Goal: Information Seeking & Learning: Learn about a topic

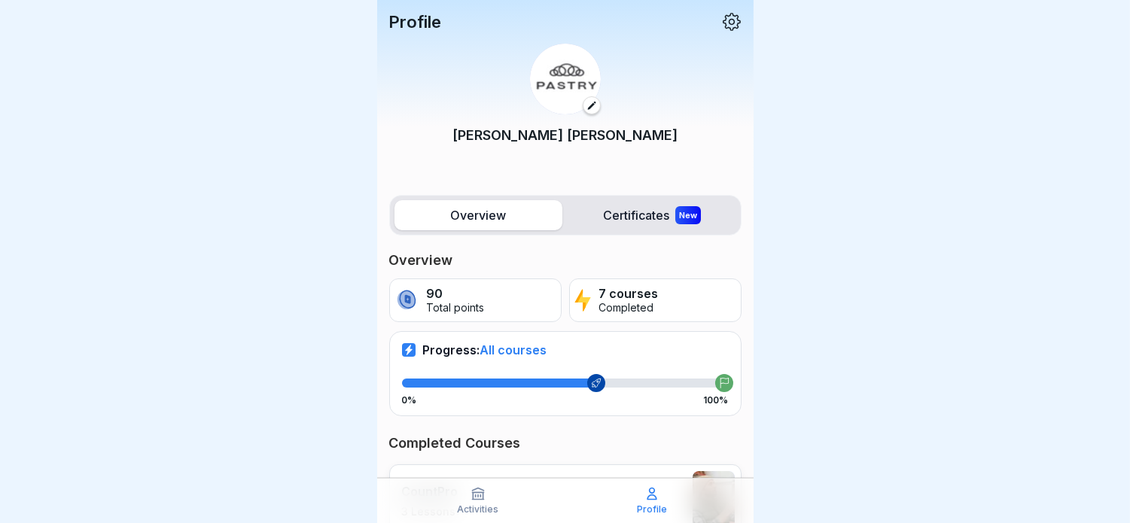
click at [785, 356] on div at bounding box center [565, 261] width 1130 height 523
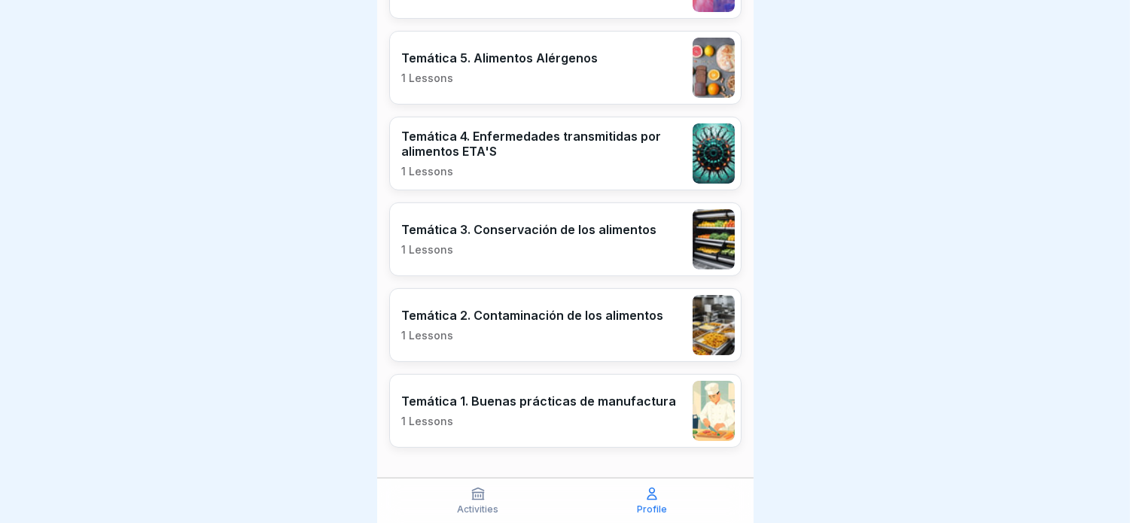
scroll to position [12, 0]
click at [495, 510] on p "Activities" at bounding box center [478, 509] width 41 height 11
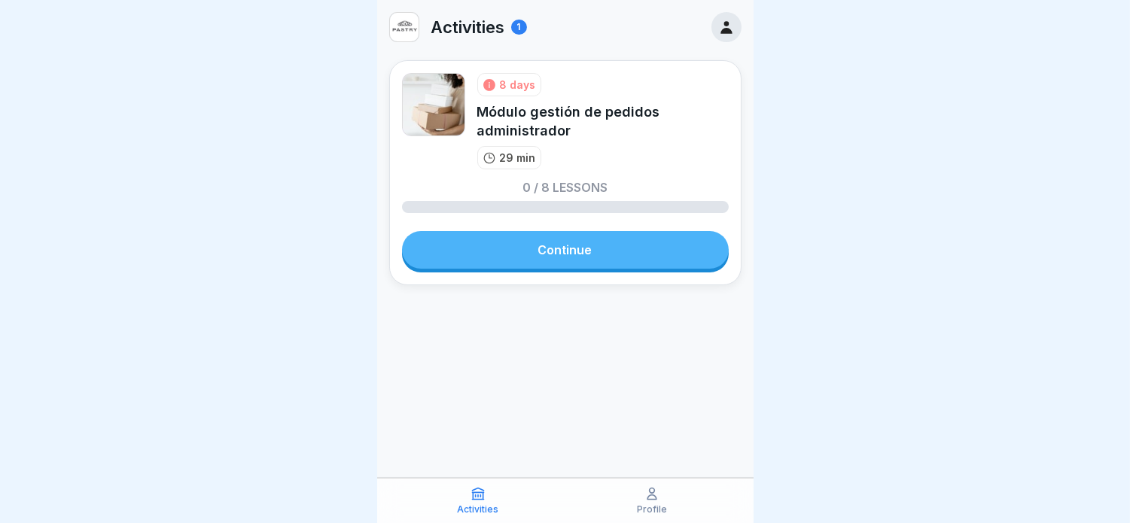
click at [559, 251] on link "Continue" at bounding box center [565, 250] width 327 height 38
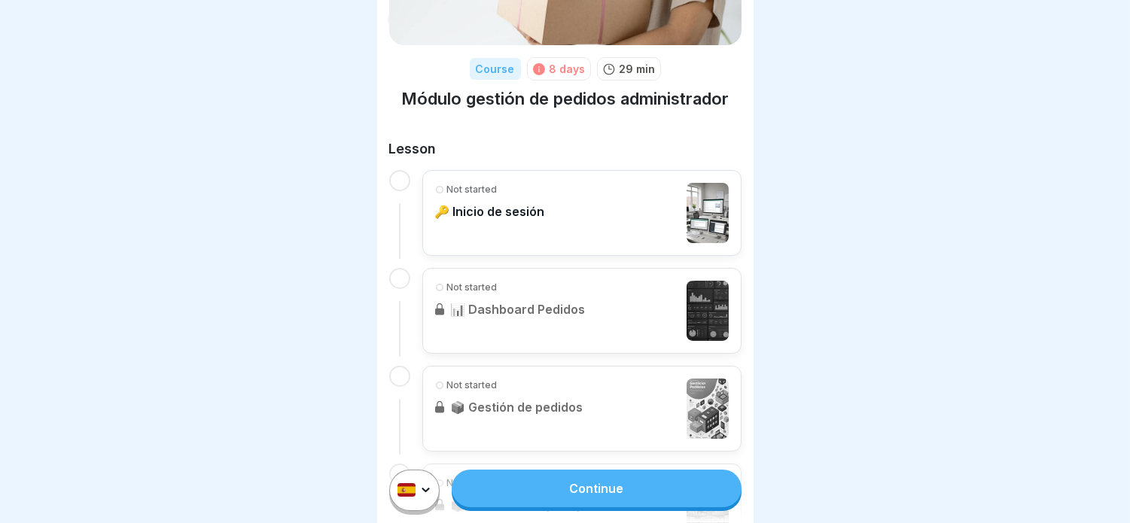
scroll to position [84, 0]
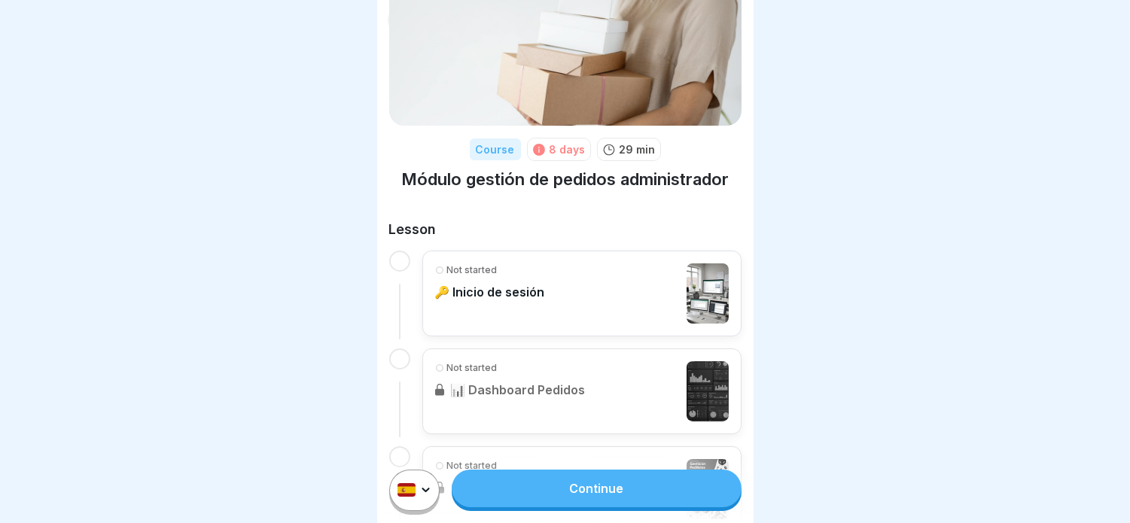
click at [590, 490] on link "Continue" at bounding box center [596, 489] width 289 height 38
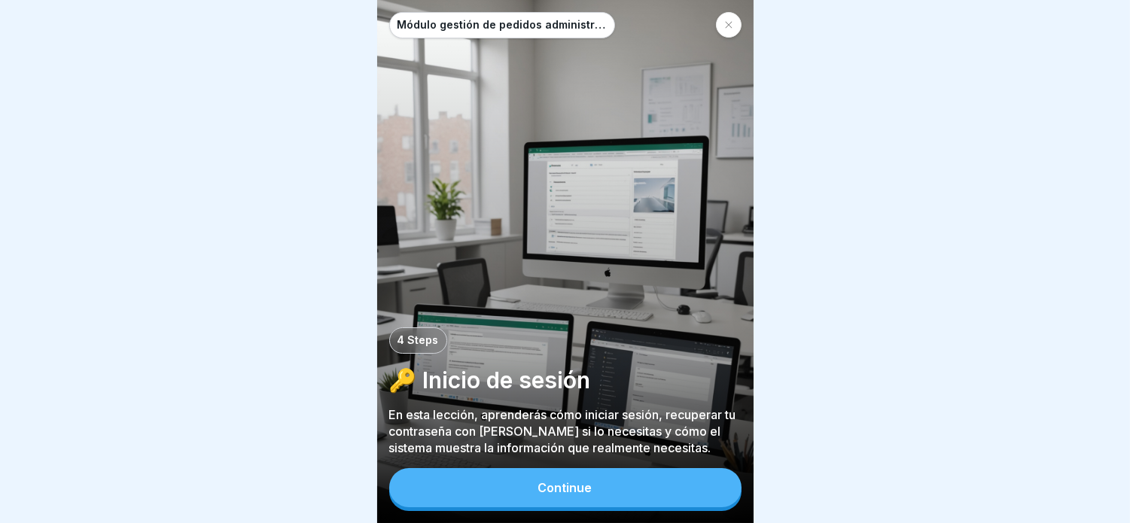
click at [590, 490] on button "Continue" at bounding box center [565, 487] width 352 height 39
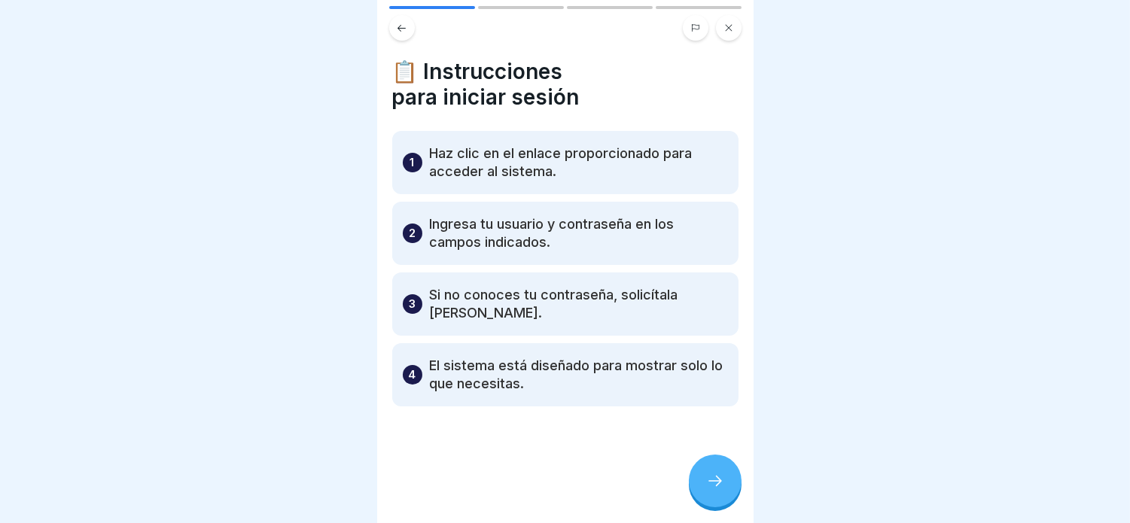
click at [806, 136] on div at bounding box center [565, 261] width 1130 height 523
click at [719, 486] on icon at bounding box center [715, 481] width 14 height 11
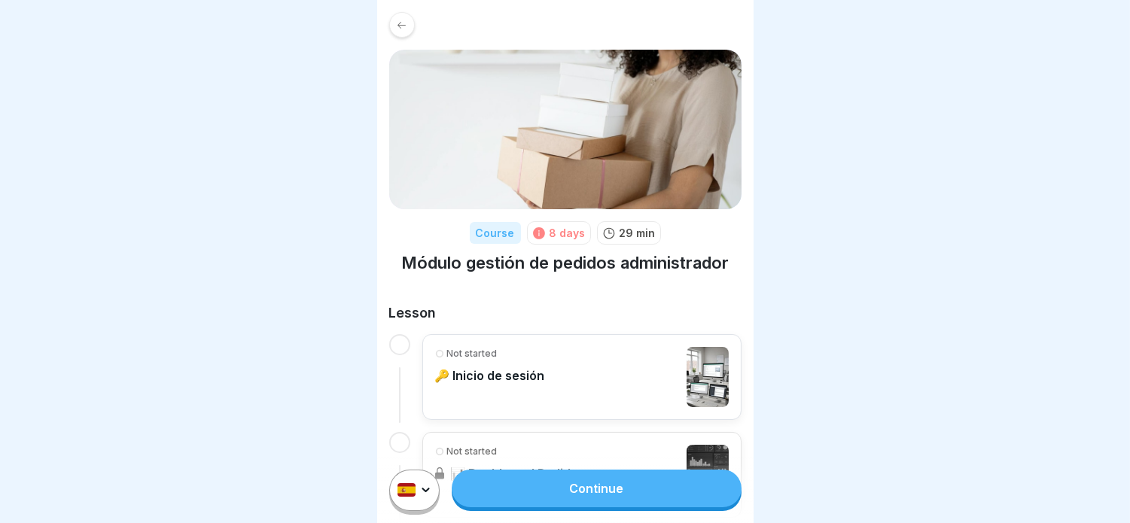
click at [501, 347] on div "Not started" at bounding box center [490, 354] width 110 height 14
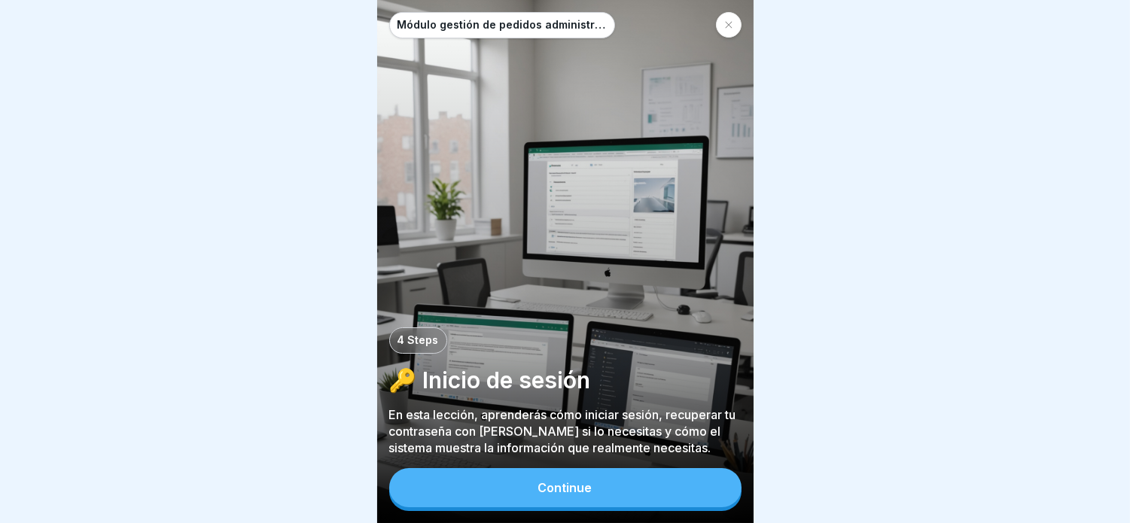
click at [562, 495] on div "Continue" at bounding box center [565, 488] width 54 height 14
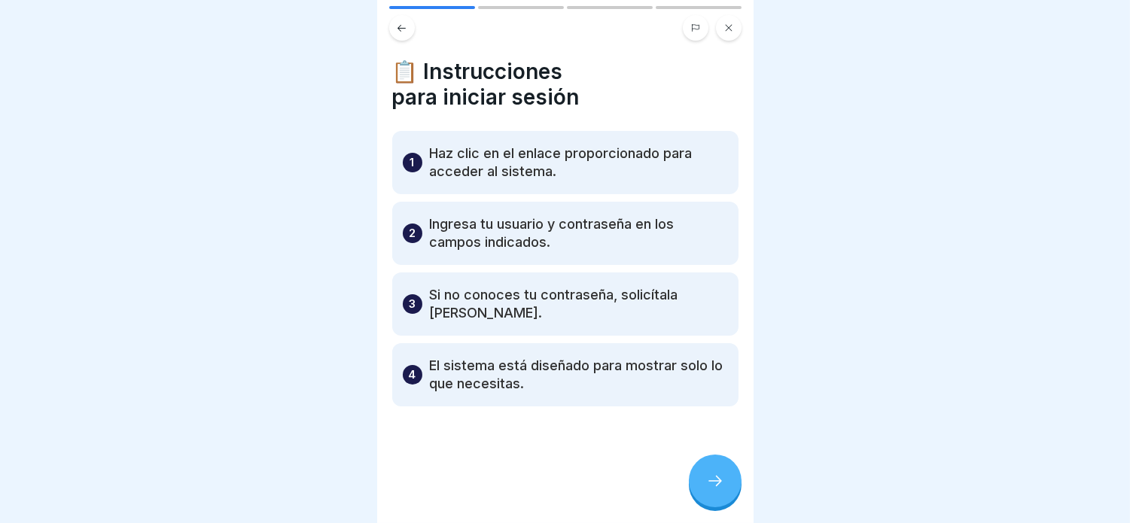
click at [728, 492] on div at bounding box center [715, 481] width 53 height 53
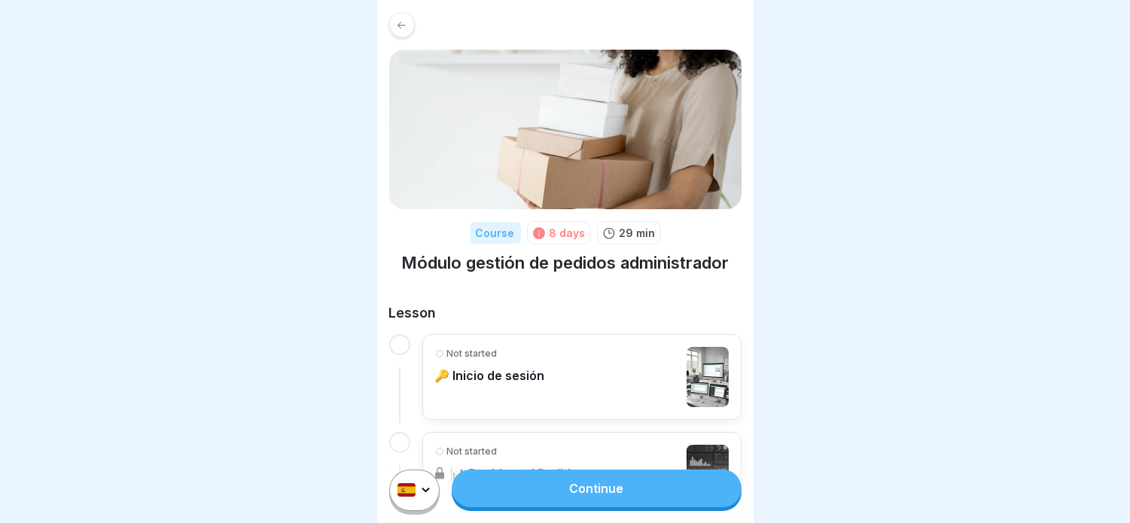
click at [526, 158] on img at bounding box center [565, 130] width 352 height 160
click at [446, 368] on p "🔑 Inicio de sesión" at bounding box center [490, 375] width 110 height 15
click at [407, 23] on icon at bounding box center [401, 25] width 11 height 11
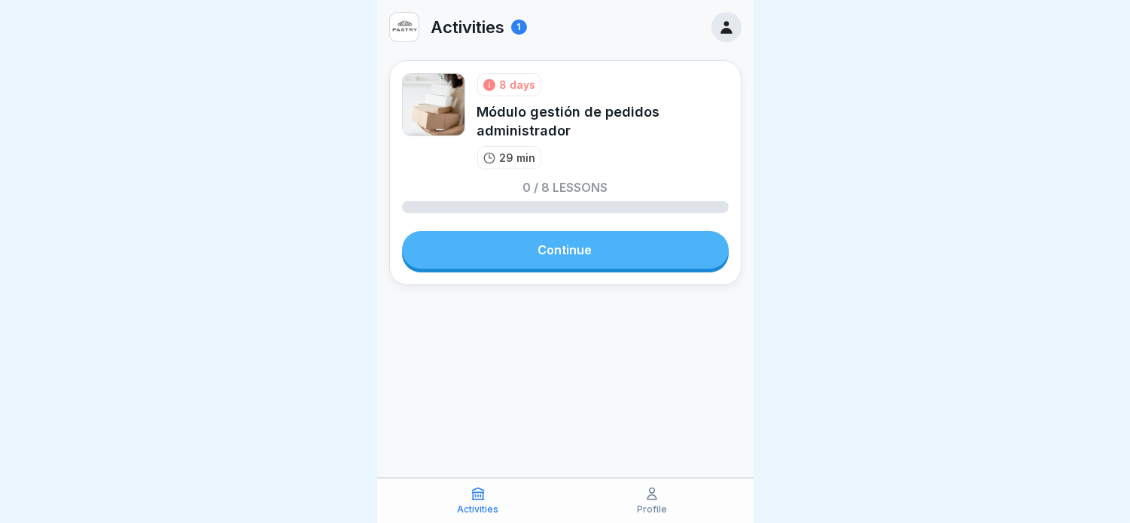
click at [724, 30] on icon at bounding box center [726, 27] width 11 height 13
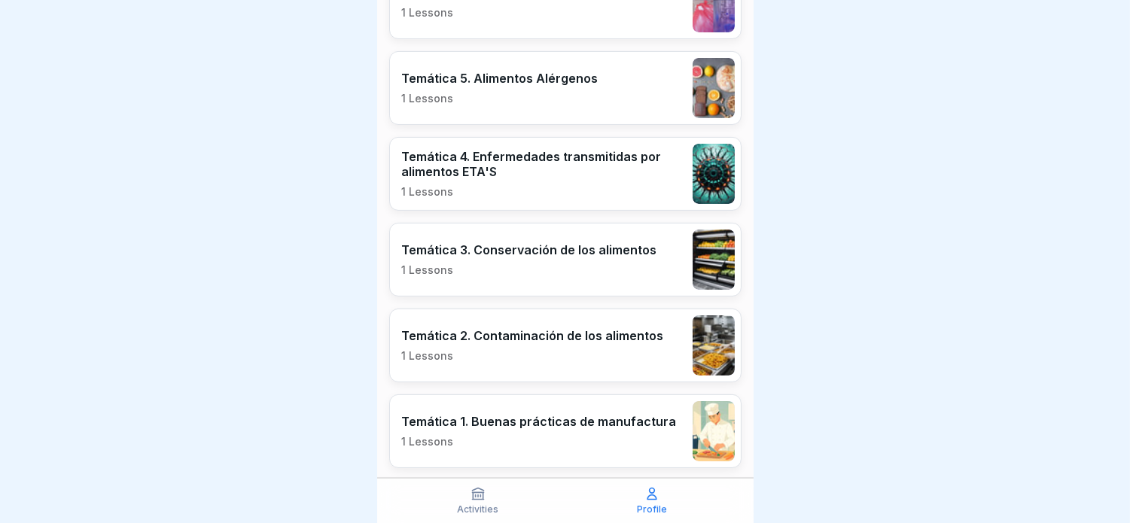
scroll to position [605, 0]
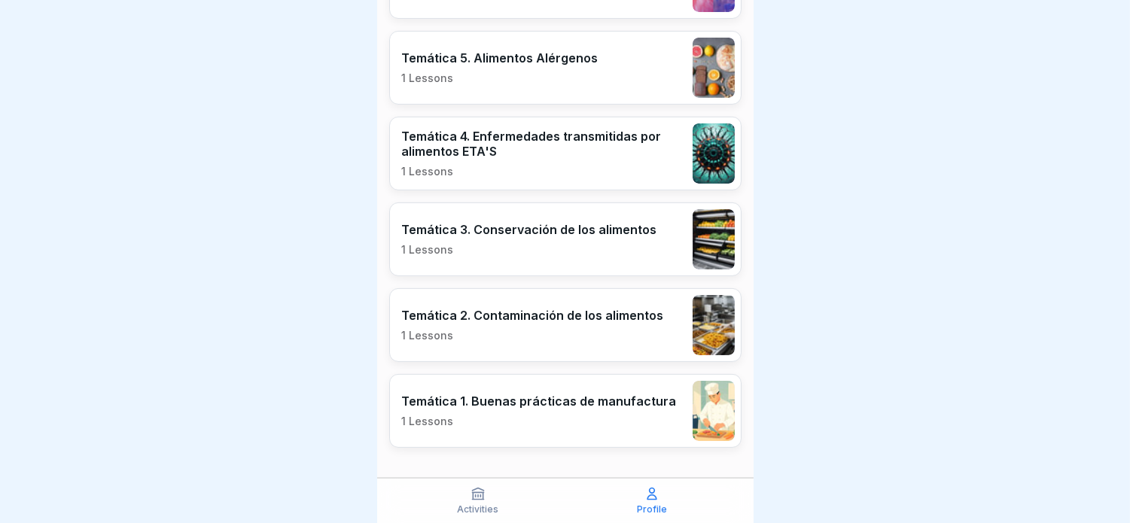
click at [502, 512] on div "Activities" at bounding box center [478, 500] width 166 height 29
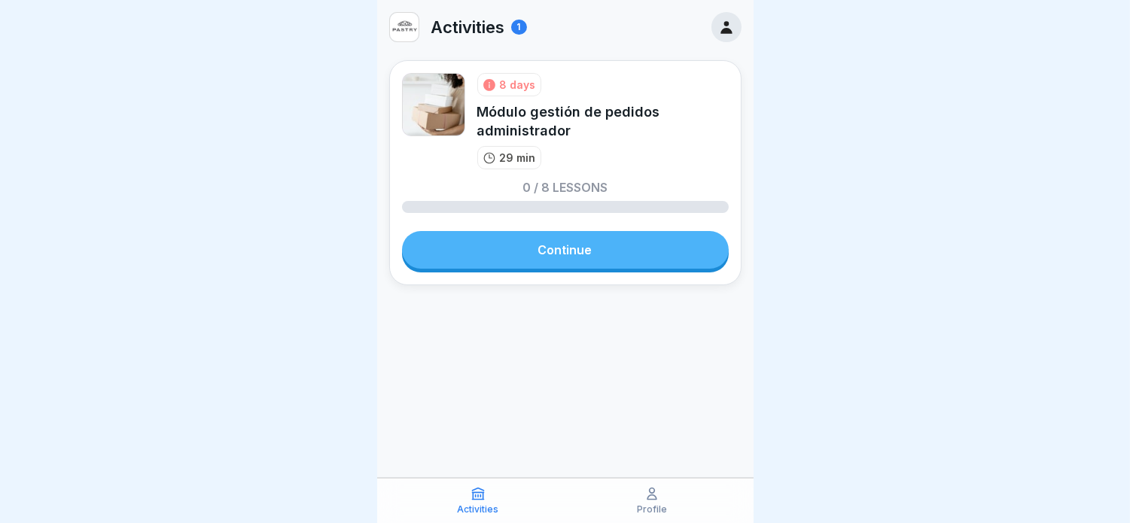
click at [471, 129] on div "8 days Módulo gestión de pedidos administrador 29 min" at bounding box center [565, 121] width 327 height 96
click at [545, 267] on link "Continue" at bounding box center [565, 250] width 327 height 38
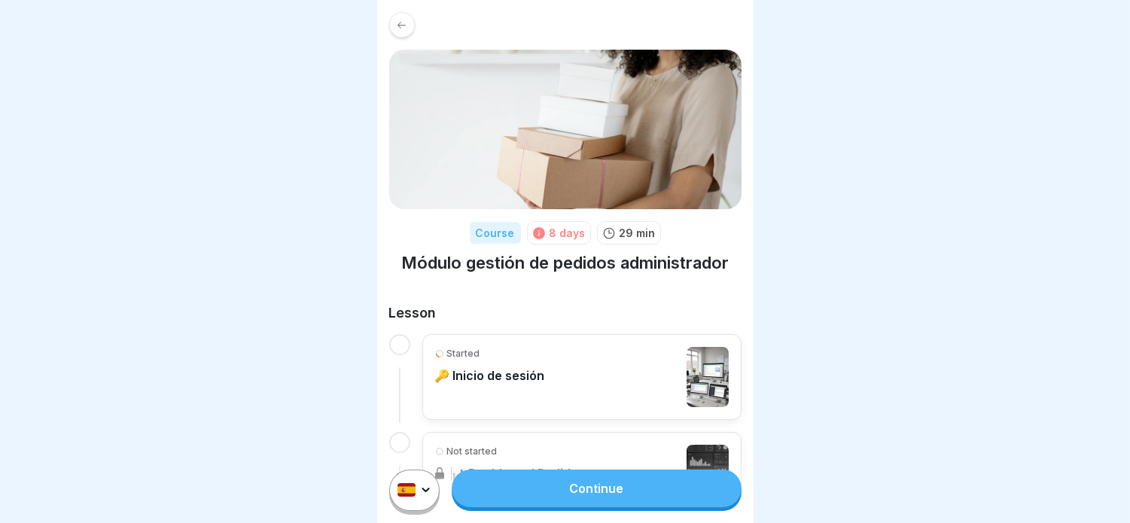
scroll to position [84, 0]
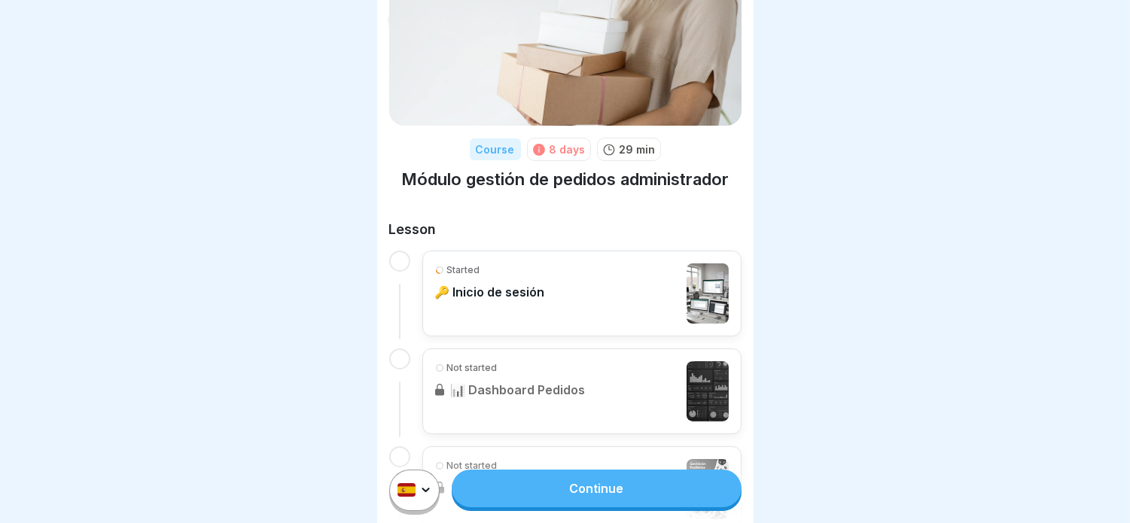
click at [525, 304] on div "Started 🔑 Inicio de sesión" at bounding box center [490, 294] width 110 height 60
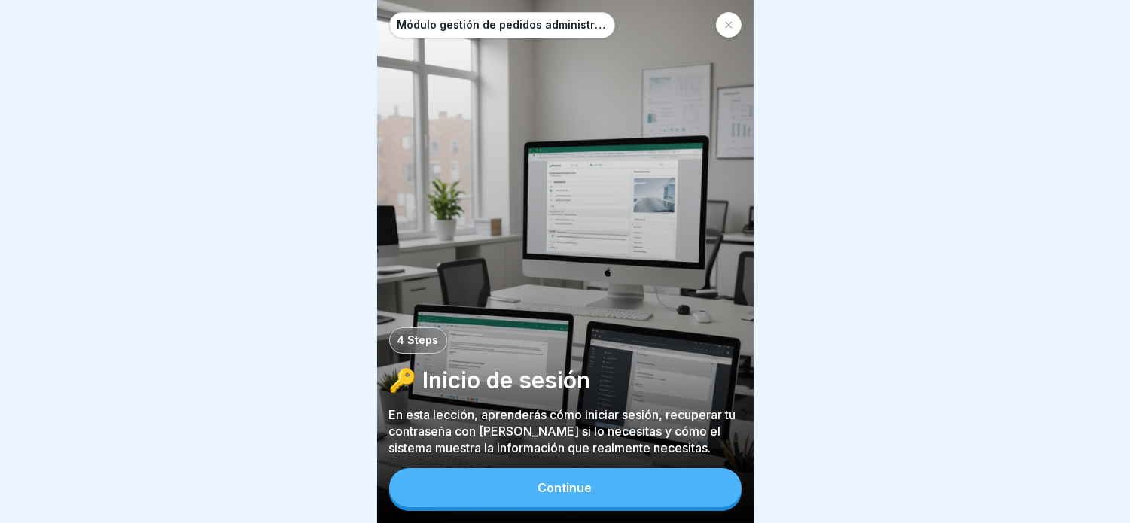
scroll to position [12, 0]
click at [416, 340] on p "4 Steps" at bounding box center [418, 340] width 41 height 13
click at [480, 520] on div "Módulo gestión de pedidos administrador 4 Steps 🔑 Inicio de sesión En esta lecc…" at bounding box center [565, 261] width 376 height 523
click at [473, 498] on button "Continue" at bounding box center [565, 487] width 352 height 39
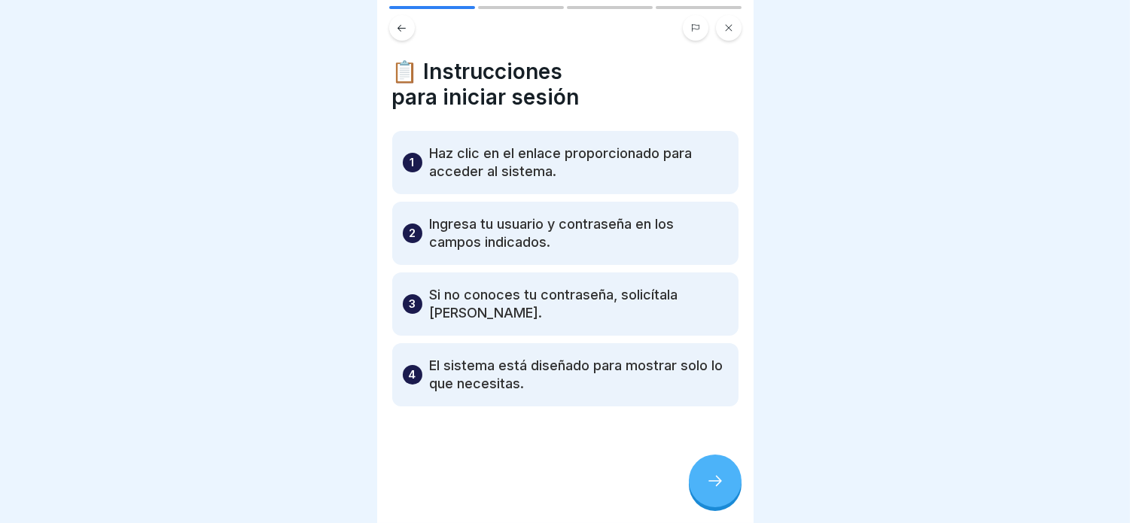
click at [494, 152] on p "Haz clic en el enlace proporcionado para acceder al sistema." at bounding box center [579, 163] width 298 height 36
click at [706, 465] on div at bounding box center [715, 481] width 53 height 53
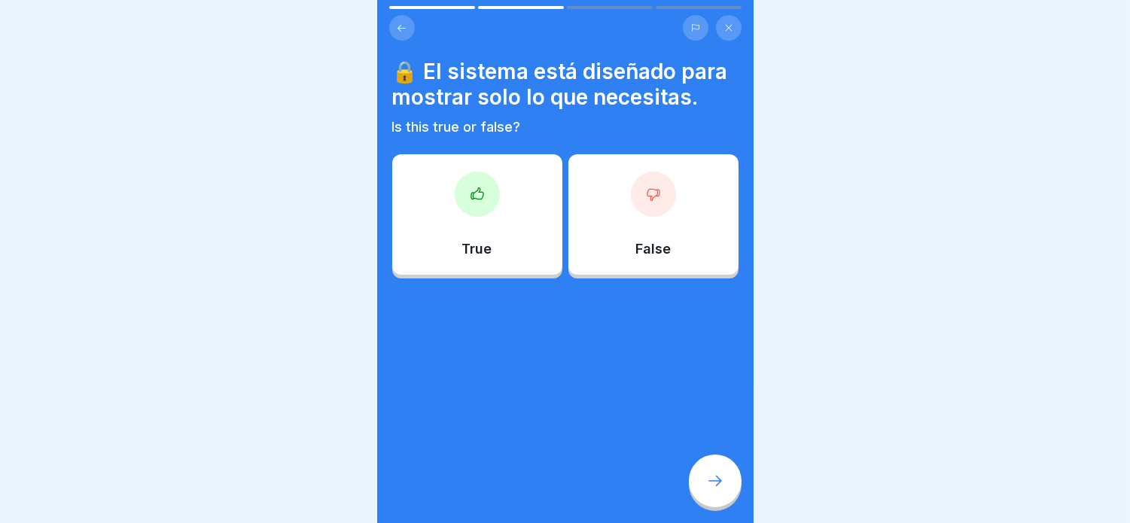
click at [437, 251] on div "True" at bounding box center [477, 214] width 170 height 120
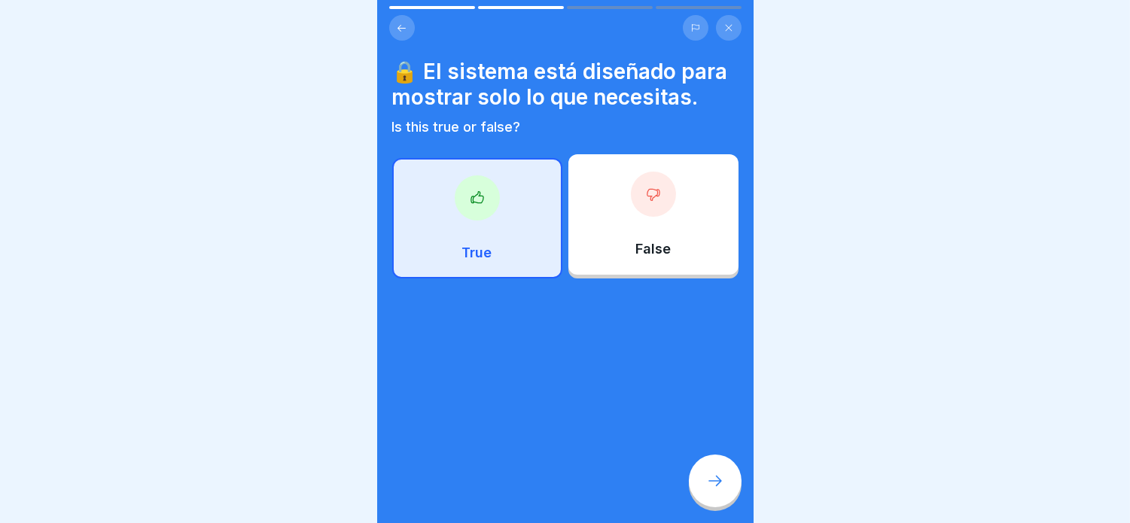
click at [710, 463] on div at bounding box center [715, 481] width 53 height 53
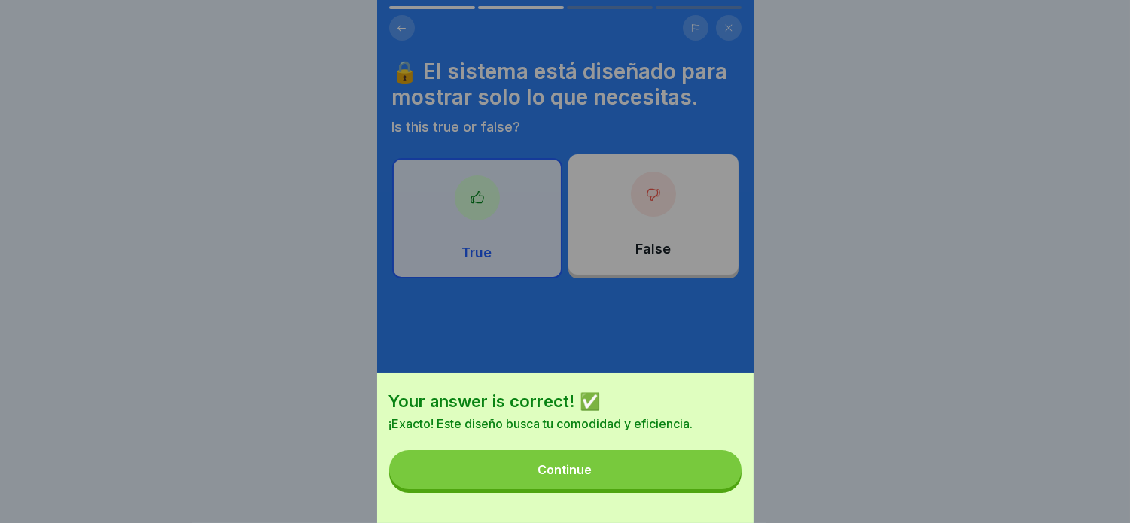
click at [614, 486] on button "Continue" at bounding box center [565, 469] width 352 height 39
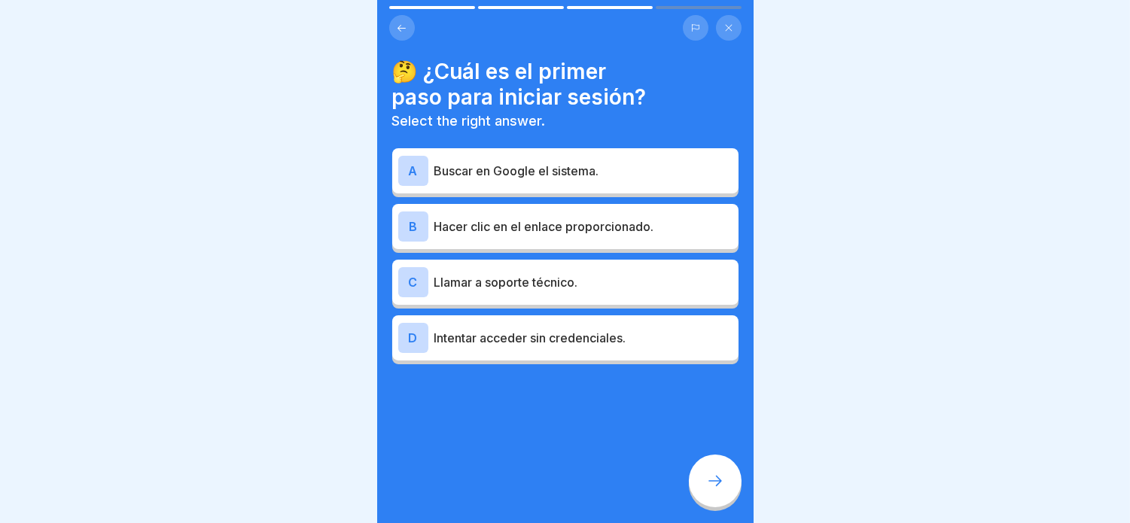
click at [515, 218] on p "Hacer clic en el enlace proporcionado." at bounding box center [583, 227] width 298 height 18
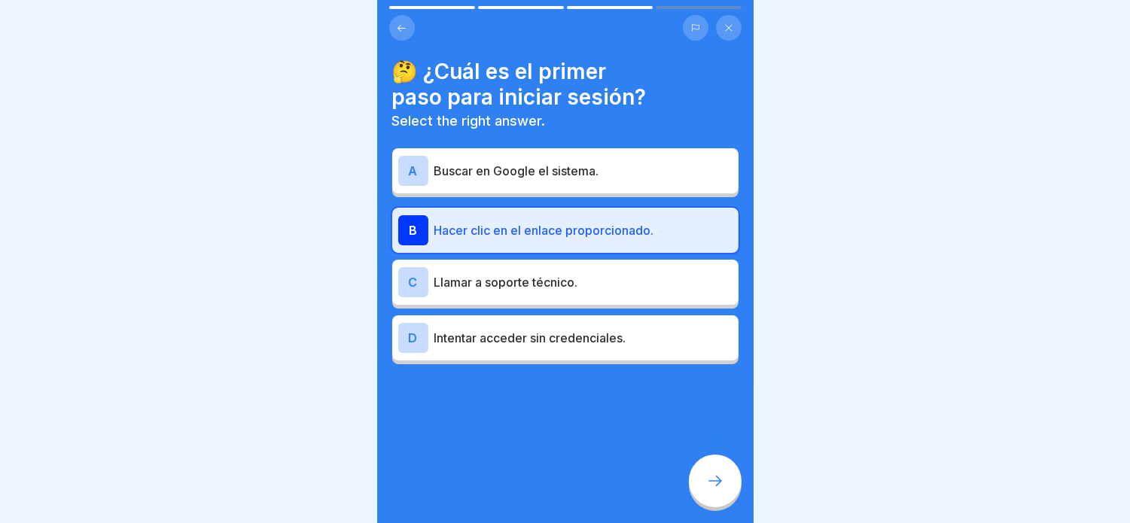
click at [693, 485] on div at bounding box center [715, 481] width 53 height 53
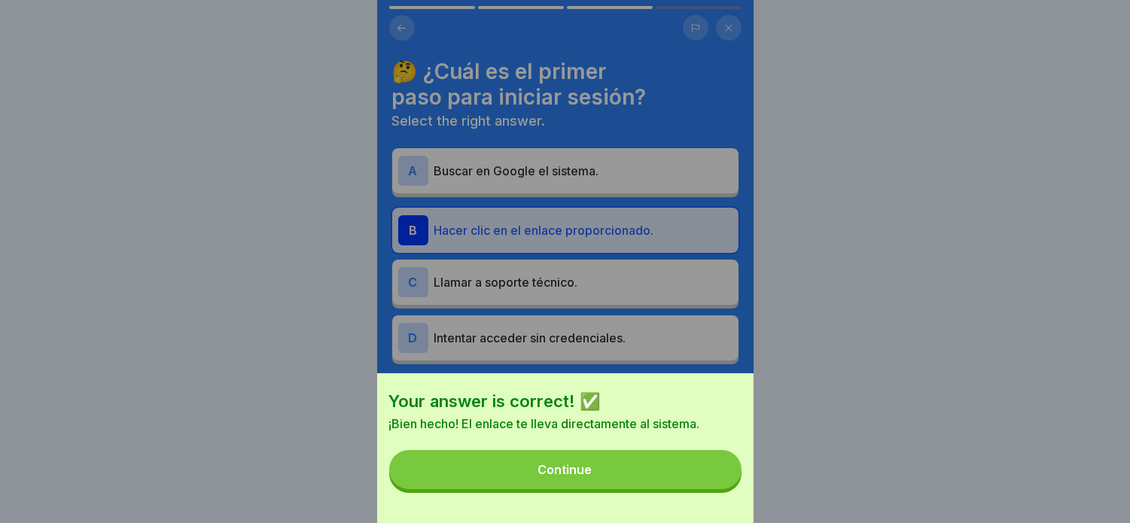
click at [673, 488] on button "Continue" at bounding box center [565, 469] width 352 height 39
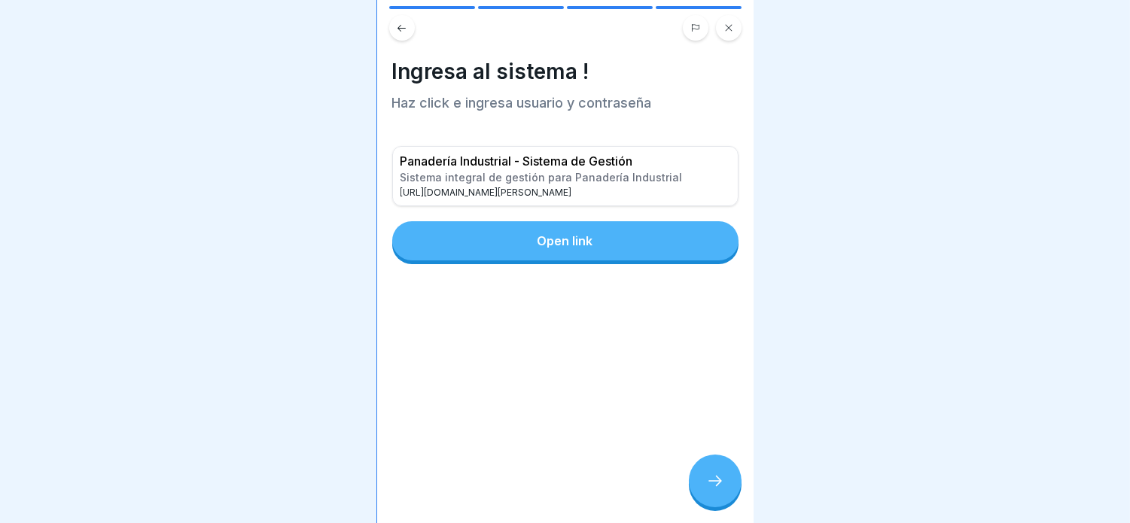
click at [529, 223] on button "Open link" at bounding box center [565, 240] width 346 height 39
click at [710, 486] on icon at bounding box center [715, 481] width 18 height 18
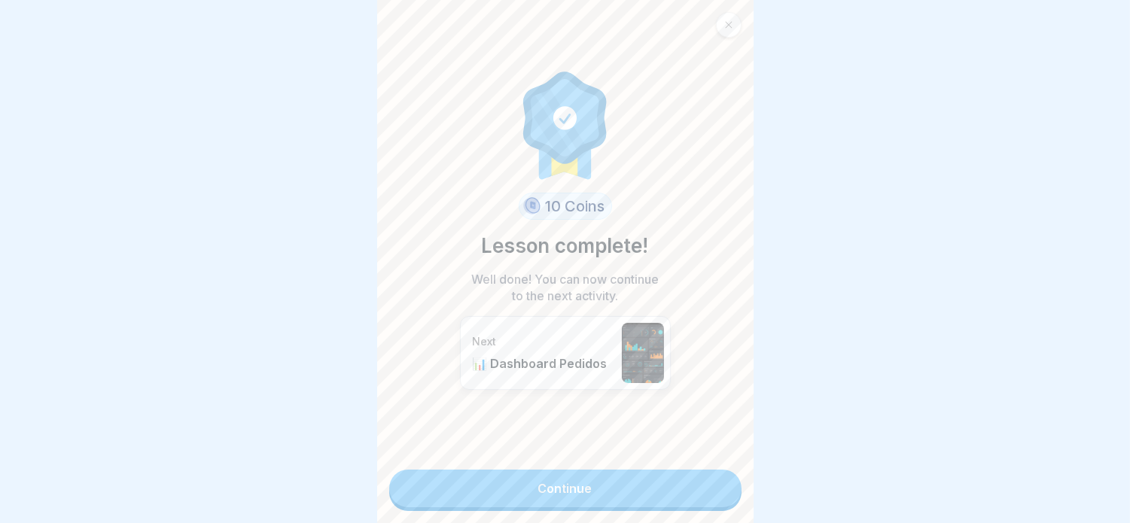
click at [565, 471] on link "Continue" at bounding box center [565, 489] width 352 height 38
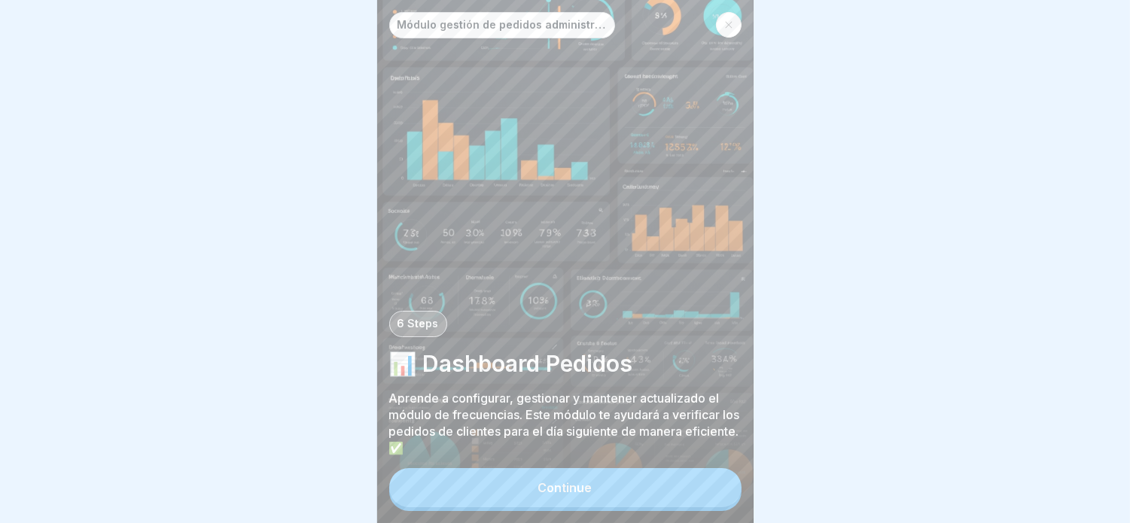
scroll to position [12, 0]
click at [555, 487] on div "Continue" at bounding box center [565, 488] width 54 height 14
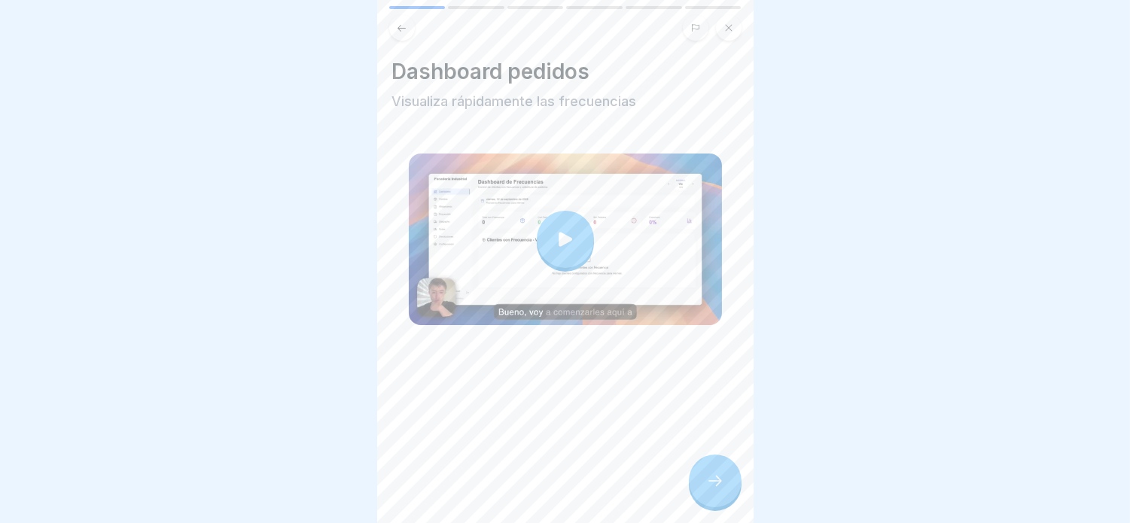
click at [559, 235] on div at bounding box center [565, 239] width 57 height 57
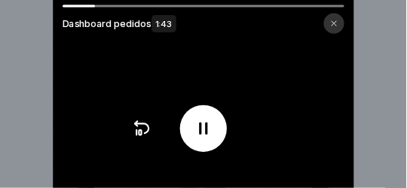
scroll to position [5, 0]
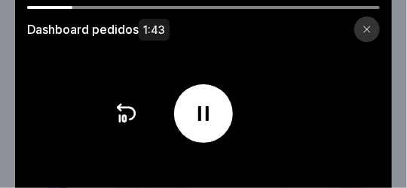
click at [332, 11] on div "Dashboard pedidos 1:43" at bounding box center [203, 24] width 376 height 36
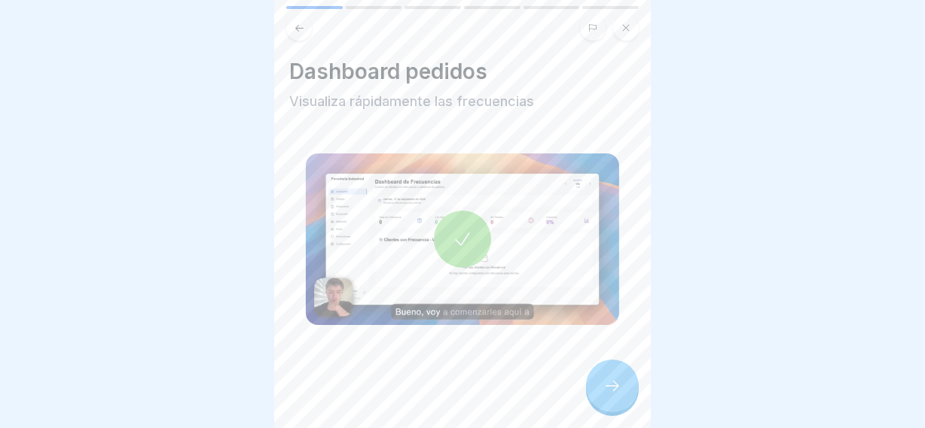
click at [606, 382] on div at bounding box center [612, 386] width 53 height 53
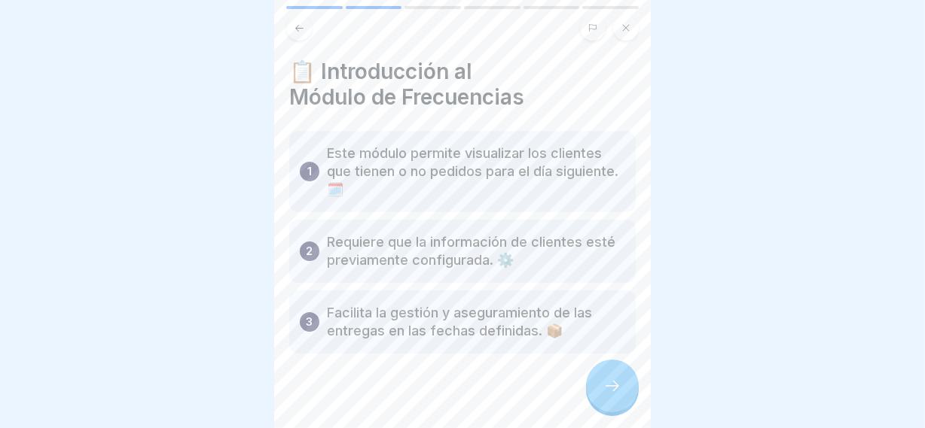
click at [610, 385] on icon at bounding box center [612, 386] width 18 height 18
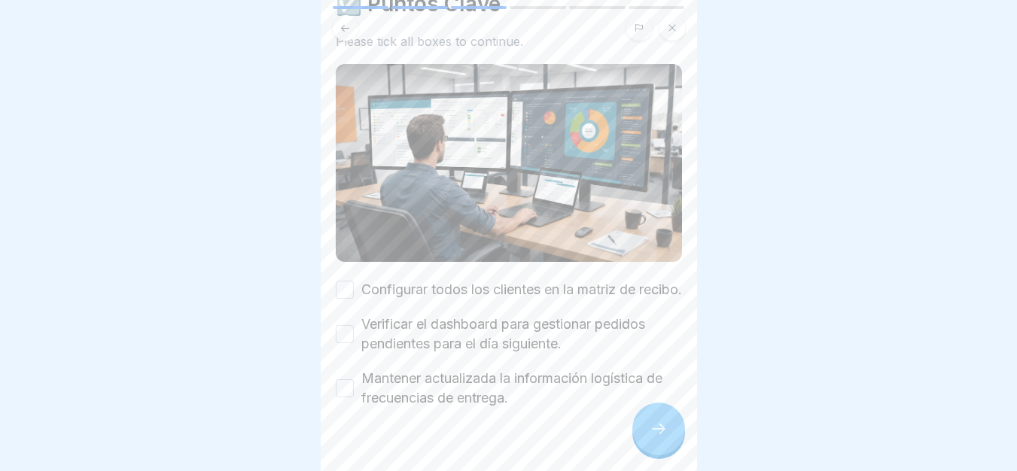
scroll to position [69, 0]
click at [343, 293] on button "Configurar todos los clientes en la matriz de recibo." at bounding box center [345, 289] width 18 height 18
click at [343, 343] on button "Verificar el dashboard para gestionar pedidos pendientes para el día siguiente." at bounding box center [345, 333] width 18 height 18
click at [349, 392] on button "Mantener actualizada la información logística de frecuencias de entrega." at bounding box center [345, 388] width 18 height 18
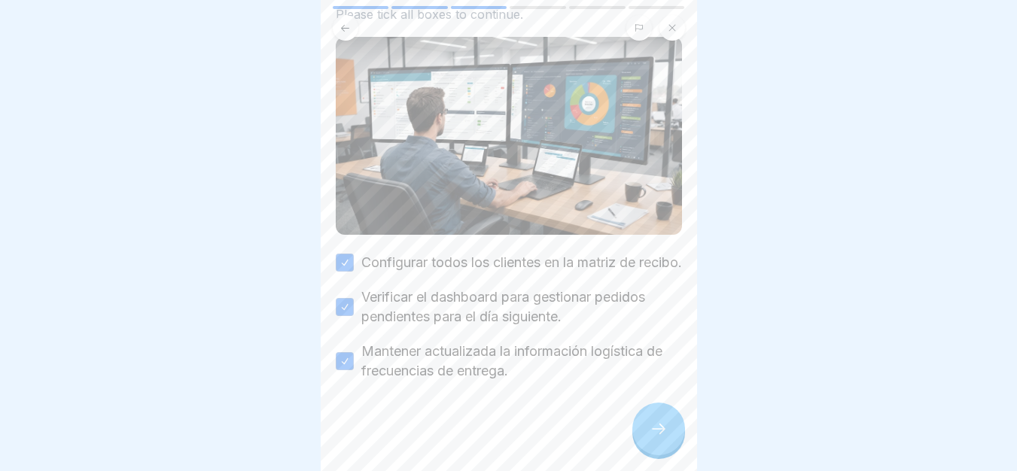
click at [651, 421] on div at bounding box center [658, 429] width 53 height 53
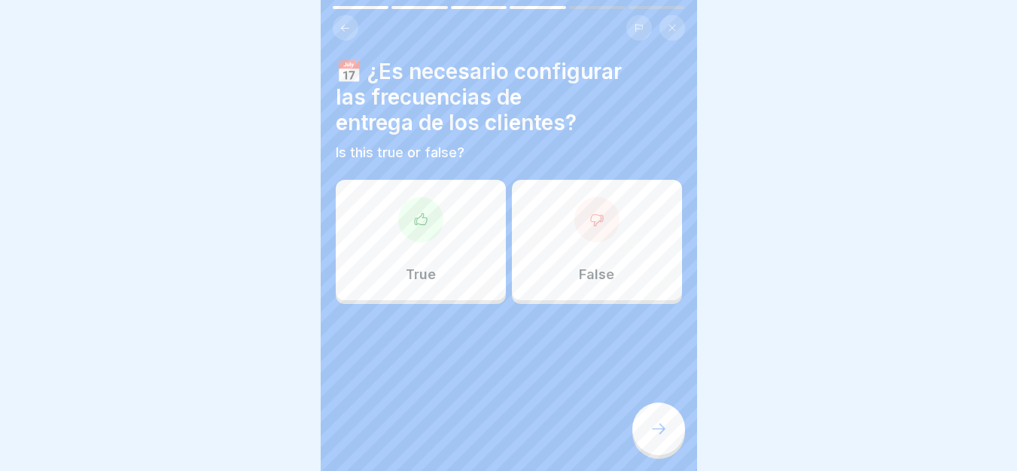
click at [443, 279] on div "True" at bounding box center [421, 240] width 170 height 120
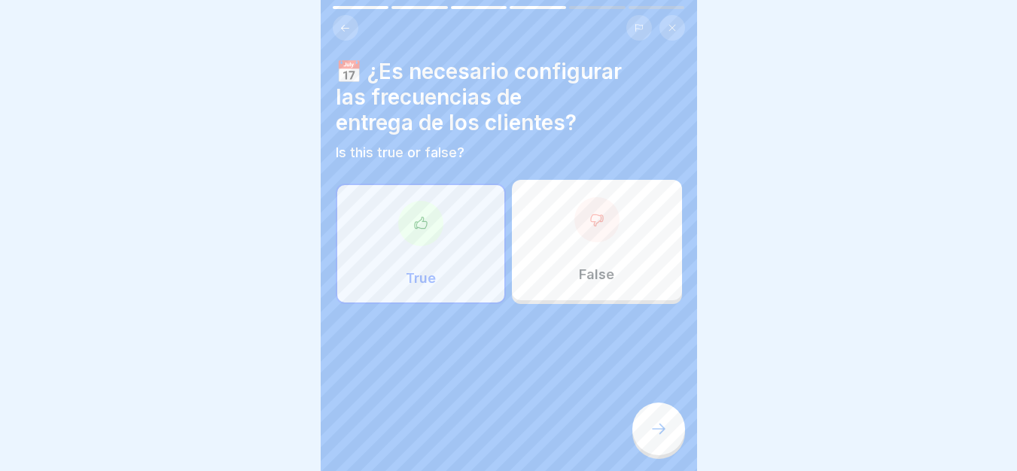
click at [659, 438] on icon at bounding box center [659, 429] width 18 height 18
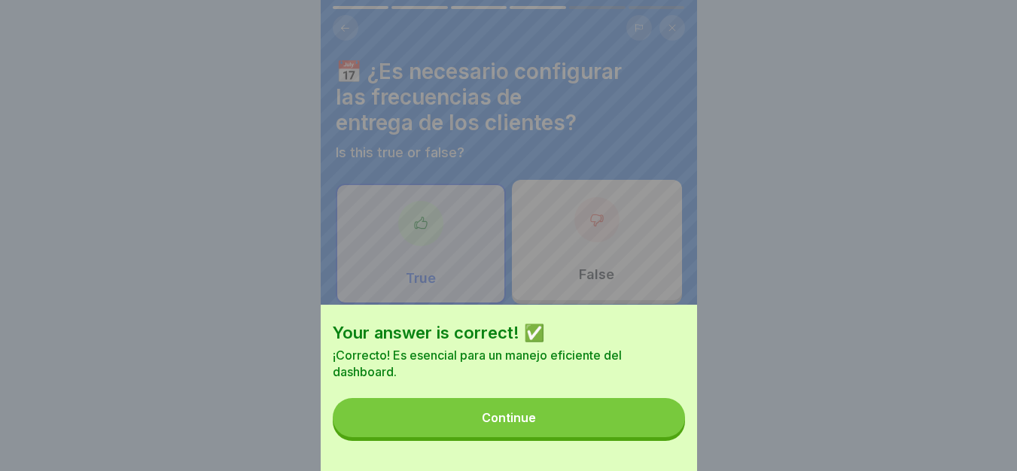
click at [586, 429] on button "Continue" at bounding box center [509, 417] width 352 height 39
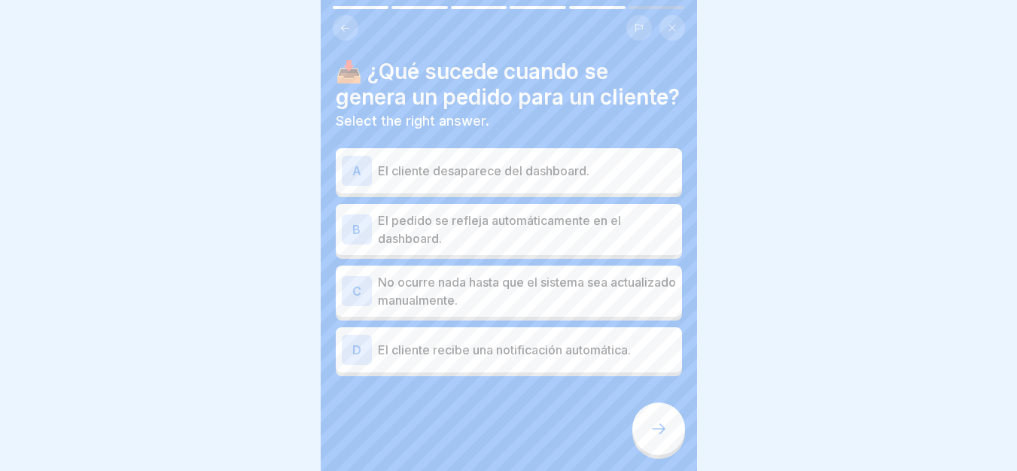
click at [495, 248] on p "El pedido se refleja automáticamente en el dashboard." at bounding box center [527, 230] width 298 height 36
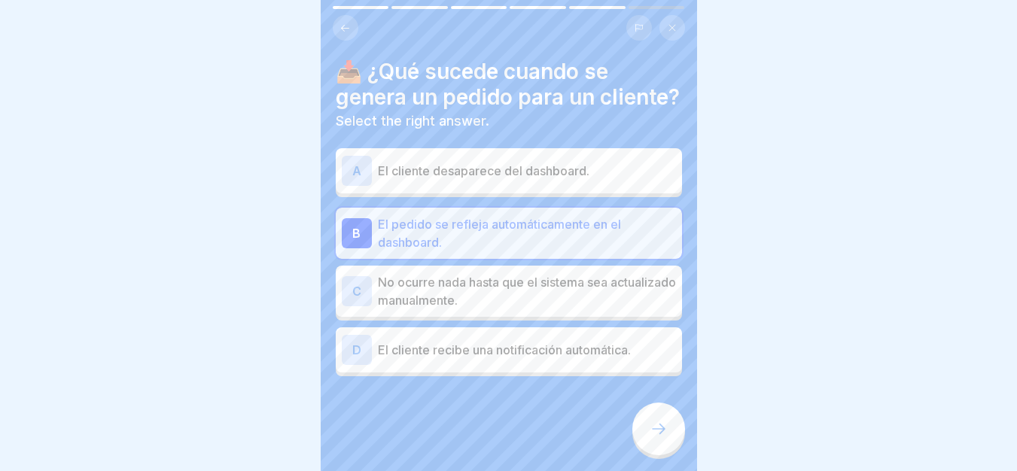
click at [644, 426] on div at bounding box center [658, 429] width 53 height 53
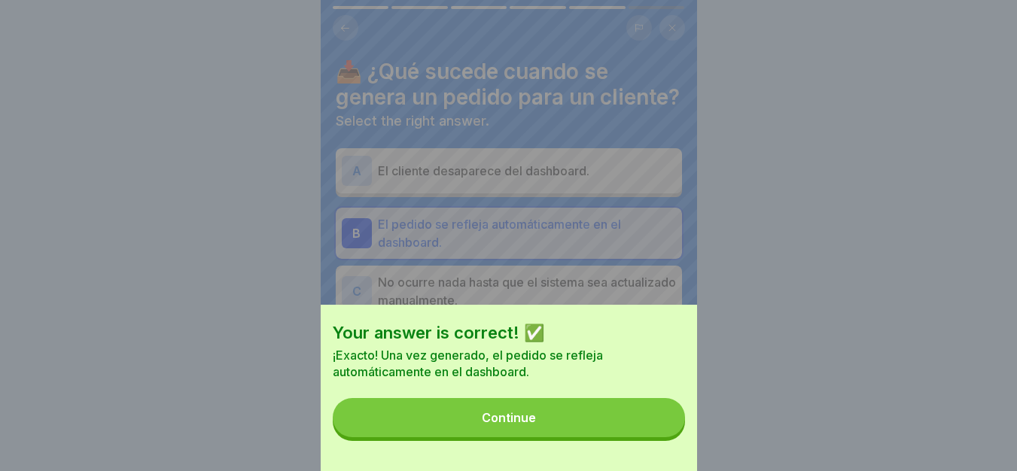
click at [588, 419] on button "Continue" at bounding box center [509, 417] width 352 height 39
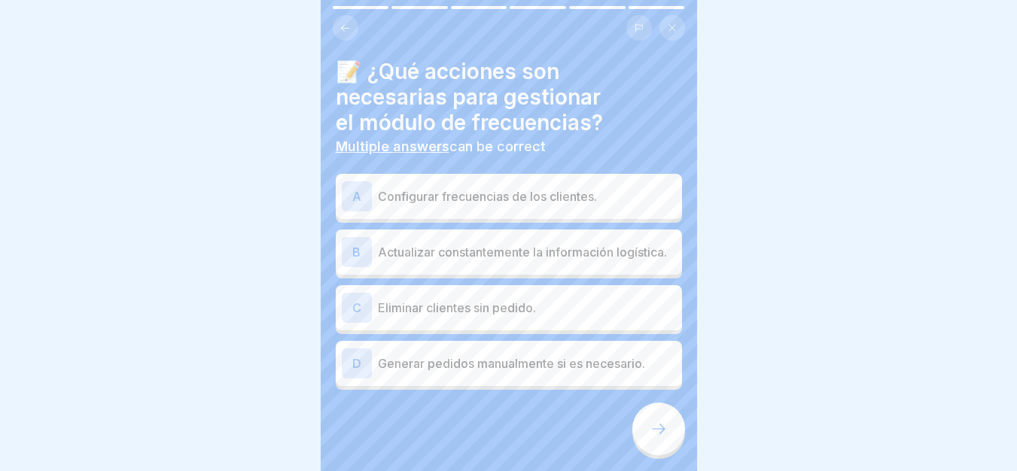
click at [437, 249] on p "Actualizar constantemente la información logística." at bounding box center [527, 252] width 298 height 18
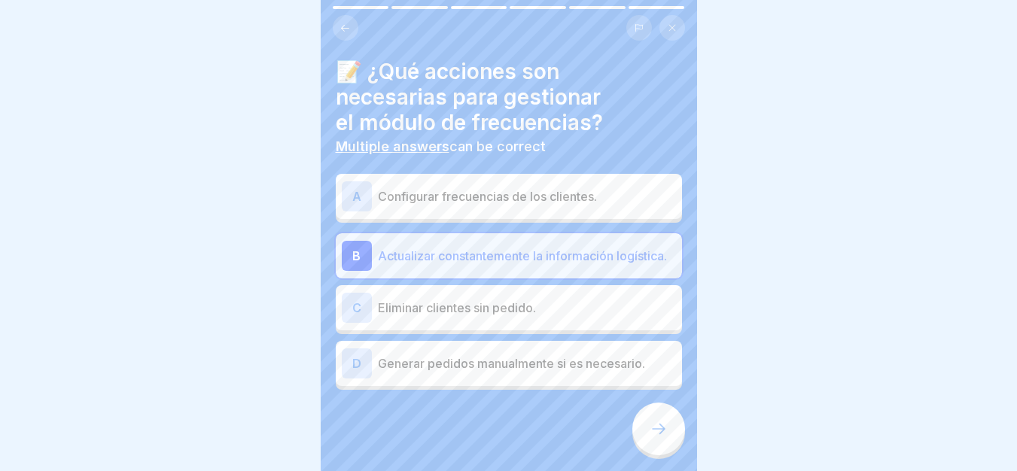
click at [657, 438] on icon at bounding box center [659, 429] width 18 height 18
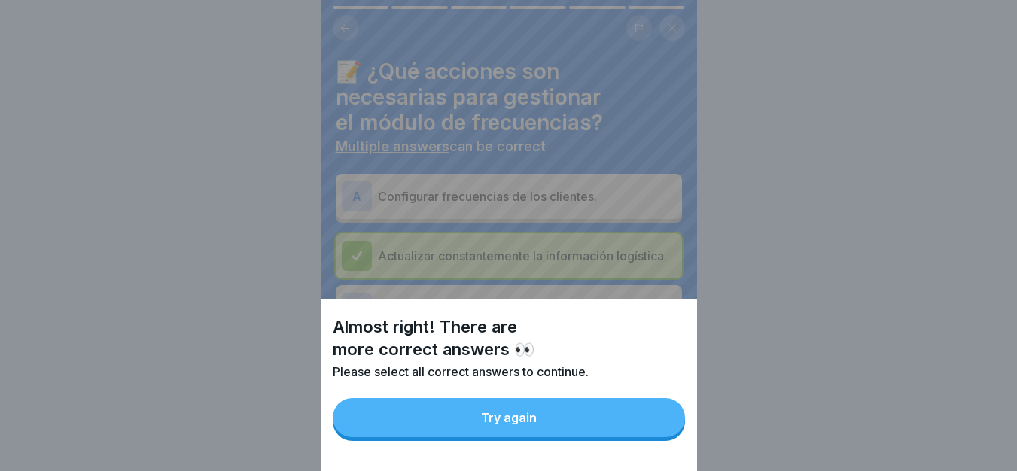
click at [630, 437] on button "Try again" at bounding box center [509, 417] width 352 height 39
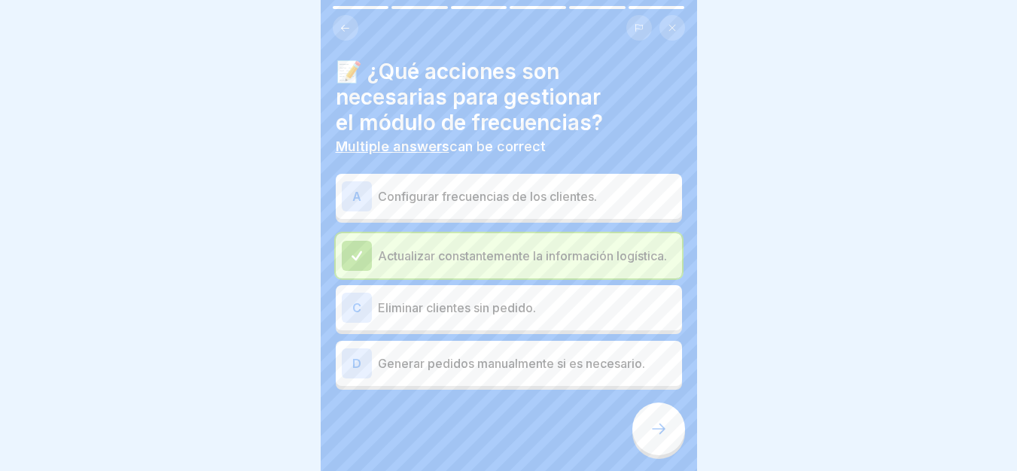
click at [517, 200] on p "Configurar frecuencias de los clientes." at bounding box center [527, 196] width 298 height 18
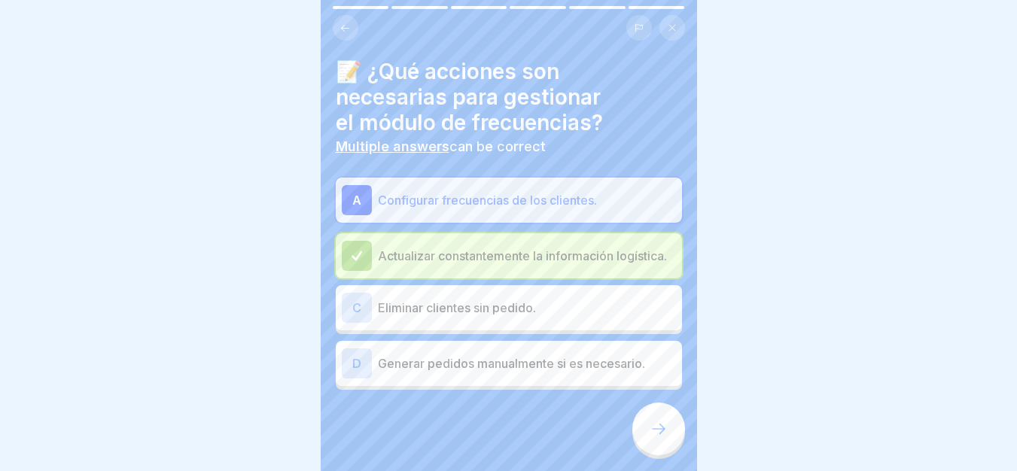
click at [459, 256] on p "Actualizar constantemente la información logística." at bounding box center [527, 256] width 298 height 18
click at [398, 201] on p "Configurar frecuencias de los clientes." at bounding box center [527, 200] width 298 height 18
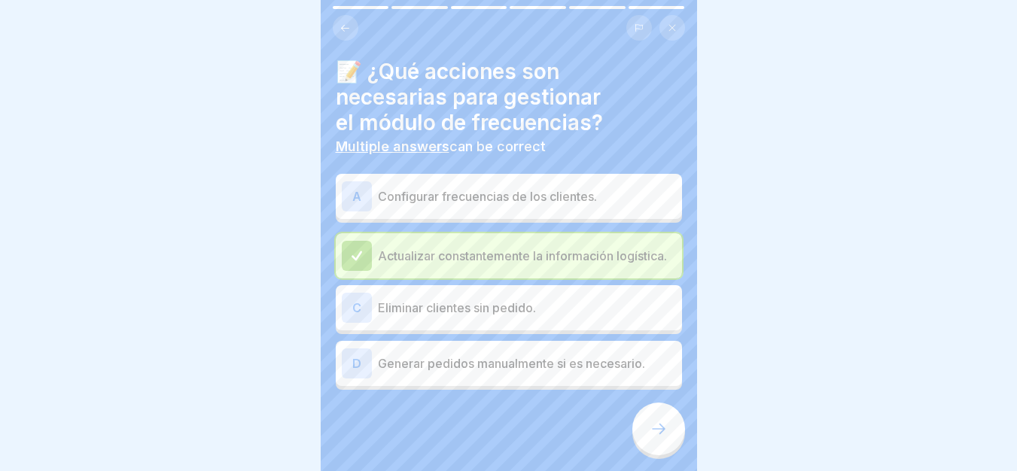
click at [425, 198] on p "Configurar frecuencias de los clientes." at bounding box center [527, 196] width 298 height 18
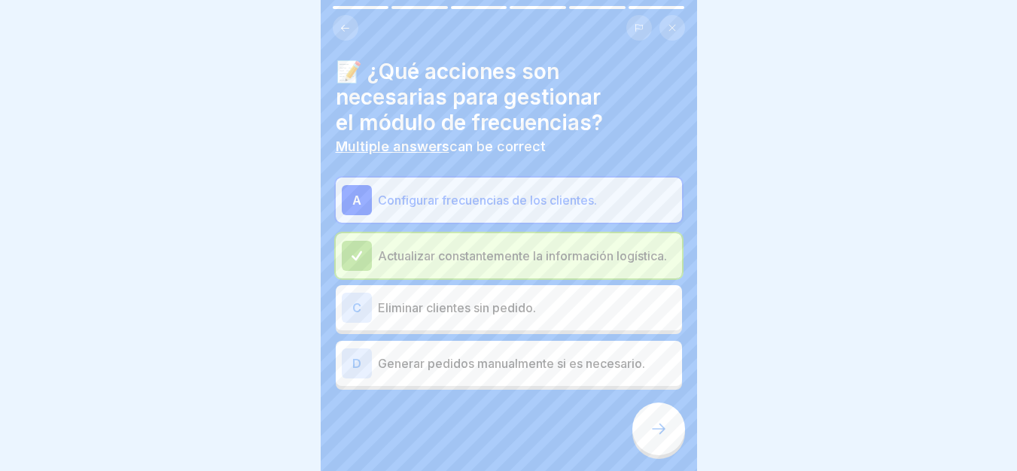
click at [658, 438] on icon at bounding box center [659, 429] width 18 height 18
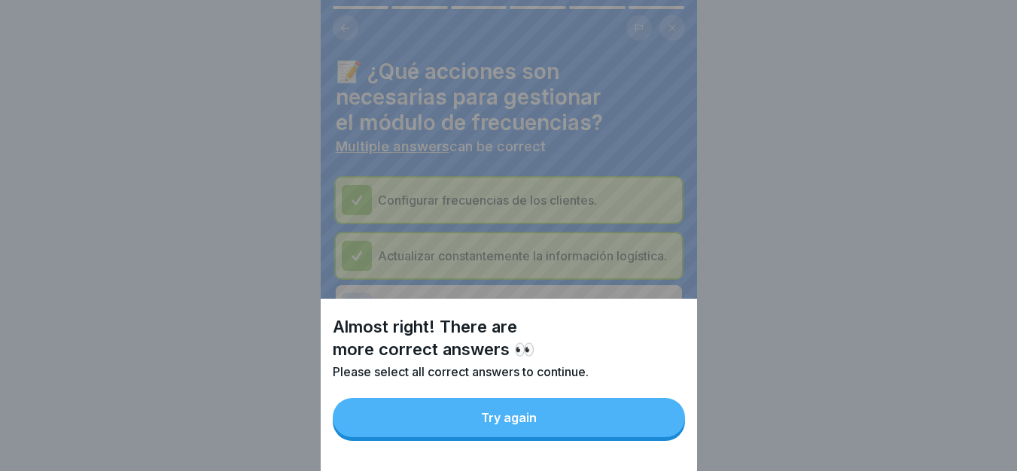
click at [657, 435] on button "Try again" at bounding box center [509, 417] width 352 height 39
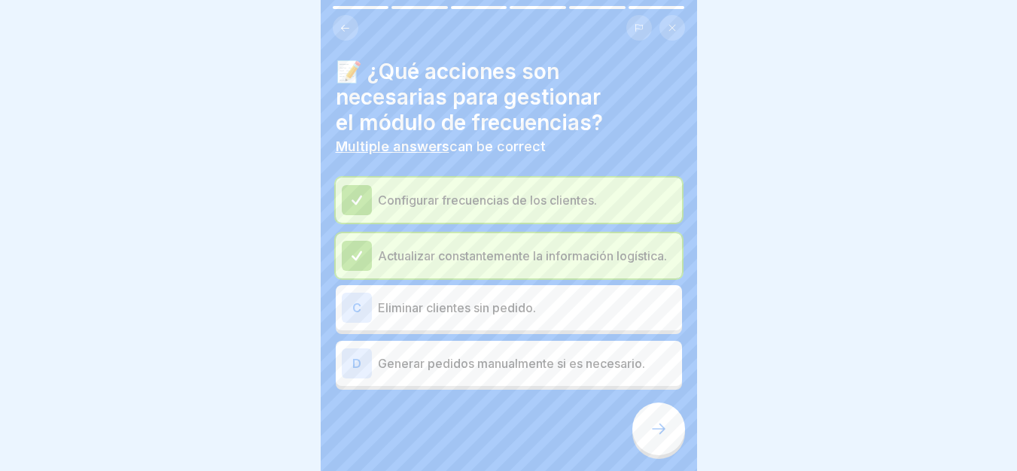
click at [408, 317] on p "Eliminar clientes sin pedido." at bounding box center [527, 308] width 298 height 18
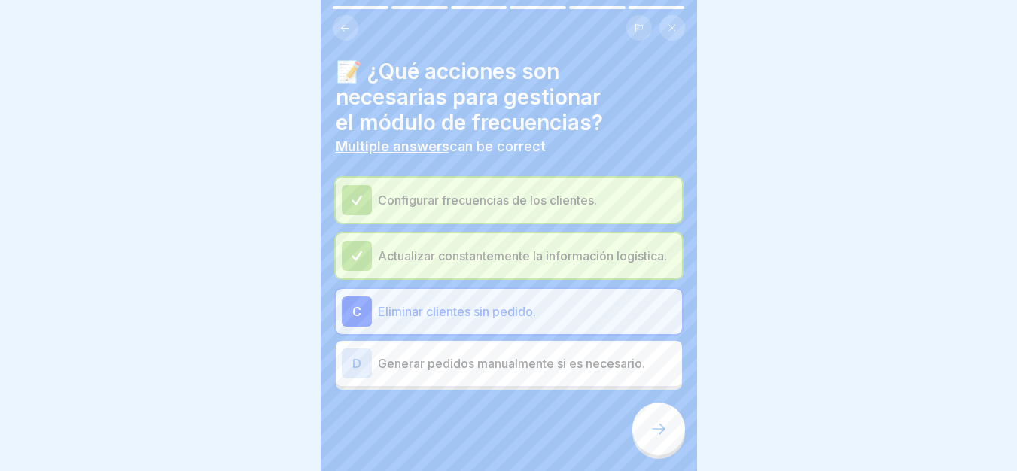
click at [434, 371] on p "Generar pedidos manualmente si es necesario." at bounding box center [527, 364] width 298 height 18
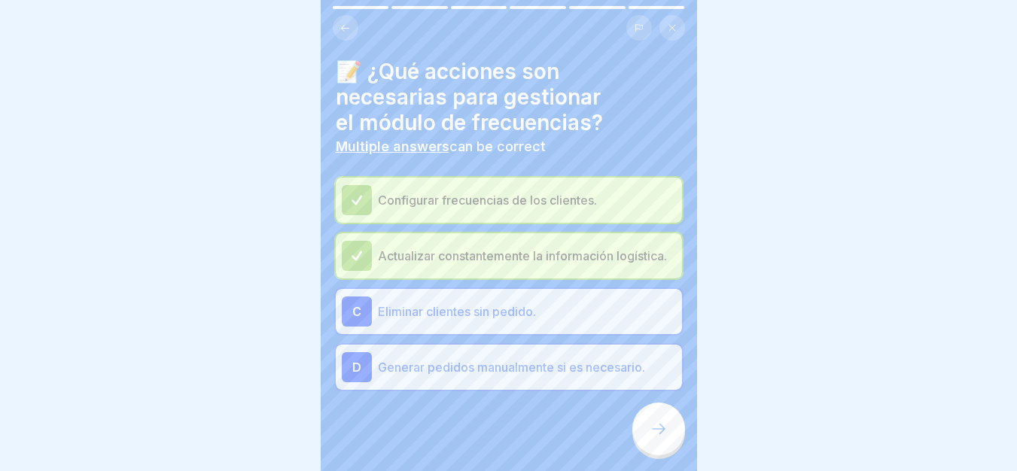
click at [418, 307] on p "Eliminar clientes sin pedido." at bounding box center [527, 312] width 298 height 18
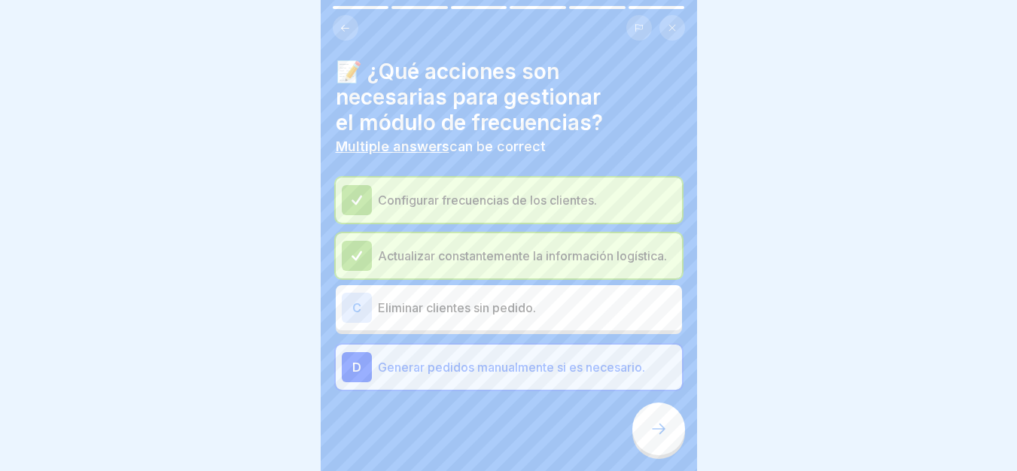
click at [425, 260] on p "Actualizar constantemente la información logística." at bounding box center [527, 256] width 298 height 18
click at [440, 355] on div "D Generar pedidos manualmente si es necesario." at bounding box center [509, 367] width 334 height 30
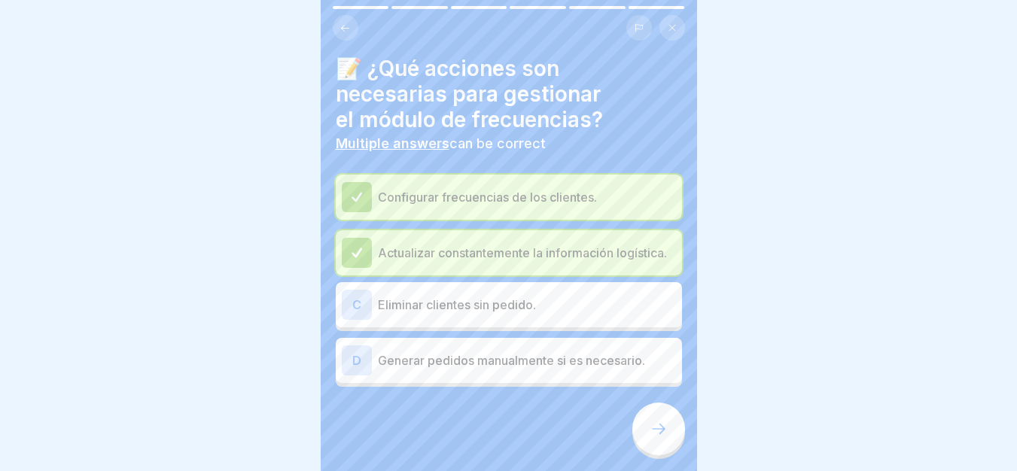
scroll to position [0, 0]
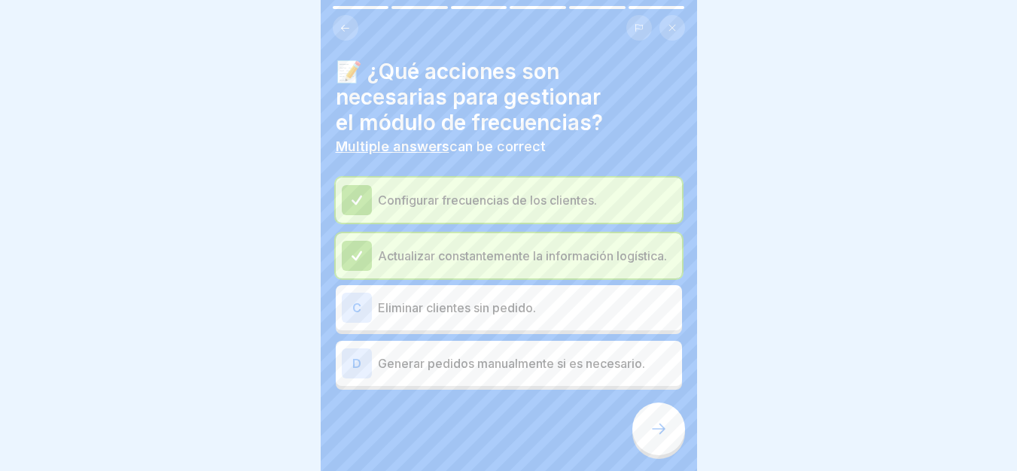
click at [349, 26] on icon at bounding box center [345, 28] width 11 height 11
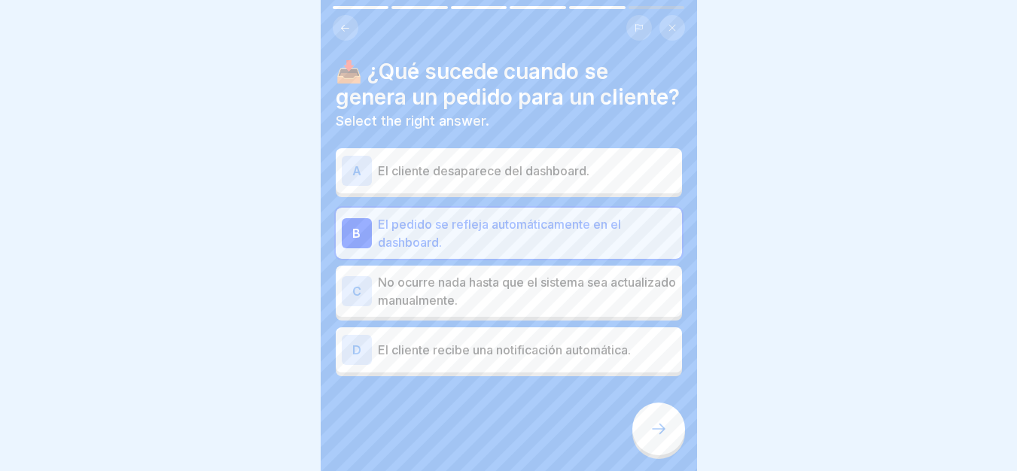
click at [651, 419] on div at bounding box center [658, 429] width 53 height 53
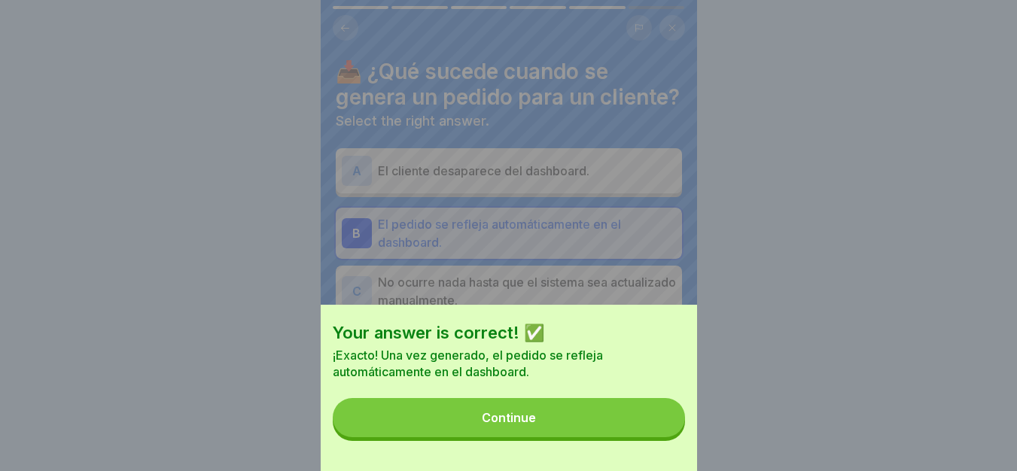
click at [640, 419] on button "Continue" at bounding box center [509, 417] width 352 height 39
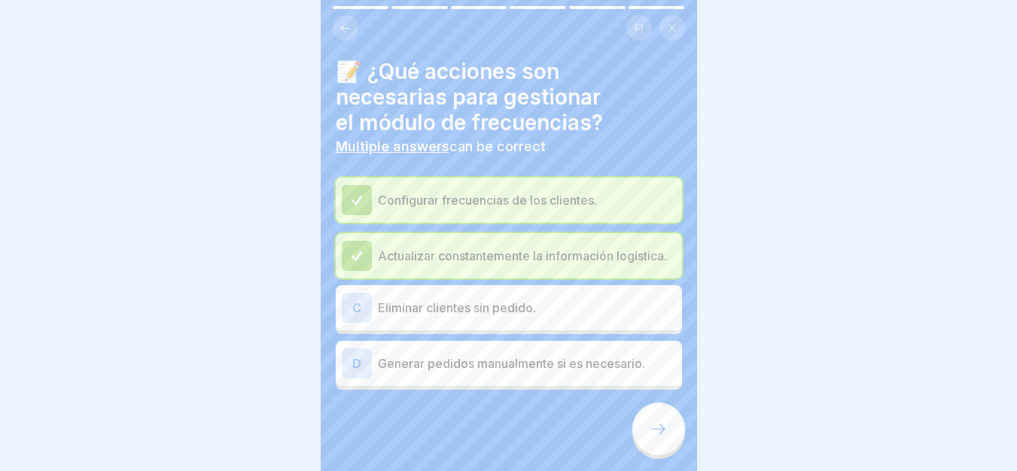
click at [389, 208] on div "Configurar frecuencias de los clientes." at bounding box center [509, 200] width 334 height 30
click at [364, 276] on div "Actualizar constantemente la información logística." at bounding box center [509, 255] width 346 height 45
click at [356, 253] on icon at bounding box center [357, 256] width 14 height 14
click at [667, 29] on button at bounding box center [673, 28] width 26 height 26
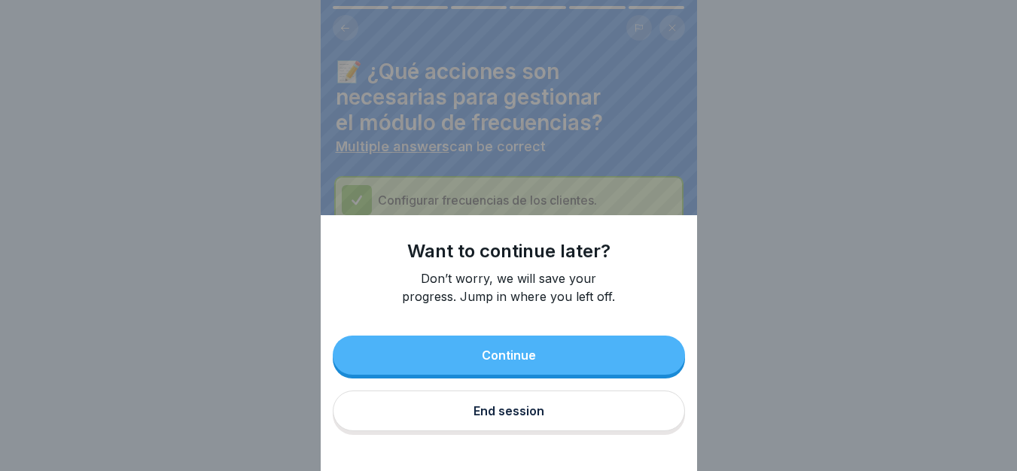
click at [301, 300] on div "Want to continue later? Don’t worry, we will save your progress. Jump in where …" at bounding box center [508, 235] width 1017 height 471
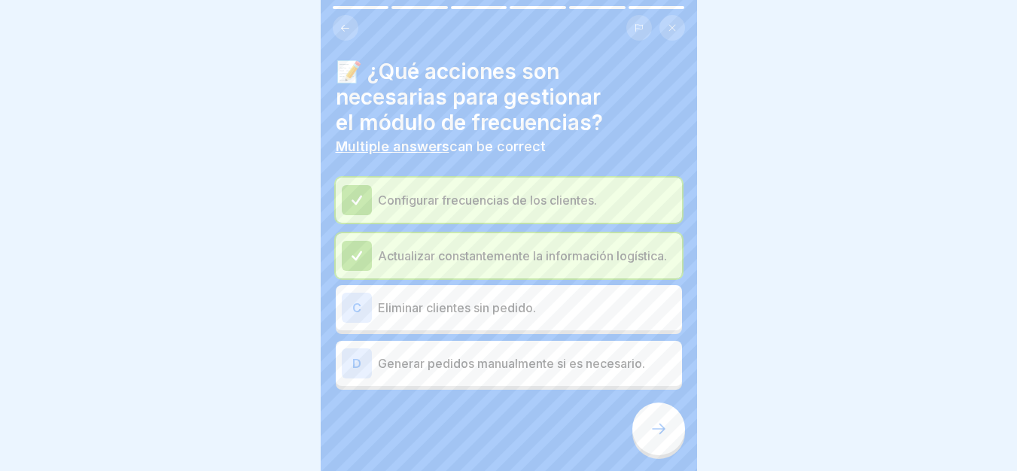
click at [522, 319] on div "C Eliminar clientes sin pedido." at bounding box center [509, 308] width 334 height 30
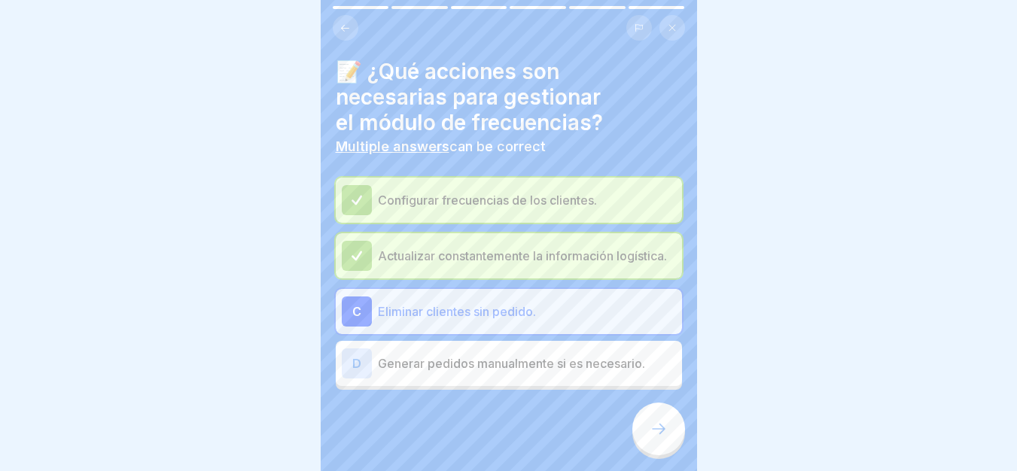
click at [528, 361] on p "Generar pedidos manualmente si es necesario." at bounding box center [527, 364] width 298 height 18
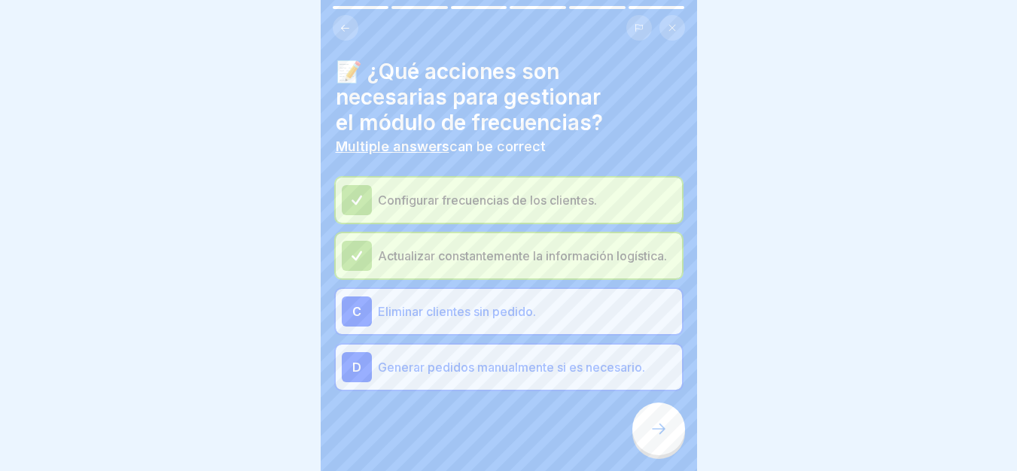
click at [664, 426] on div at bounding box center [658, 429] width 53 height 53
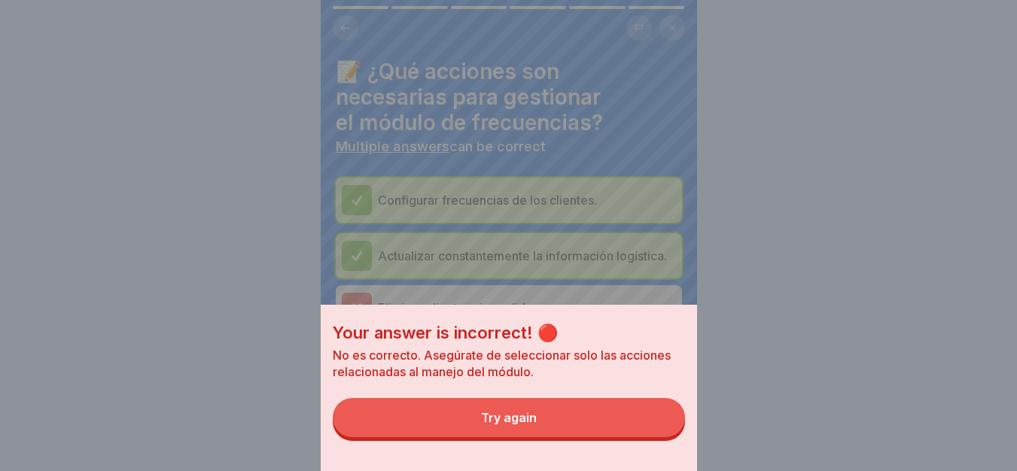
click at [643, 425] on button "Try again" at bounding box center [509, 417] width 352 height 39
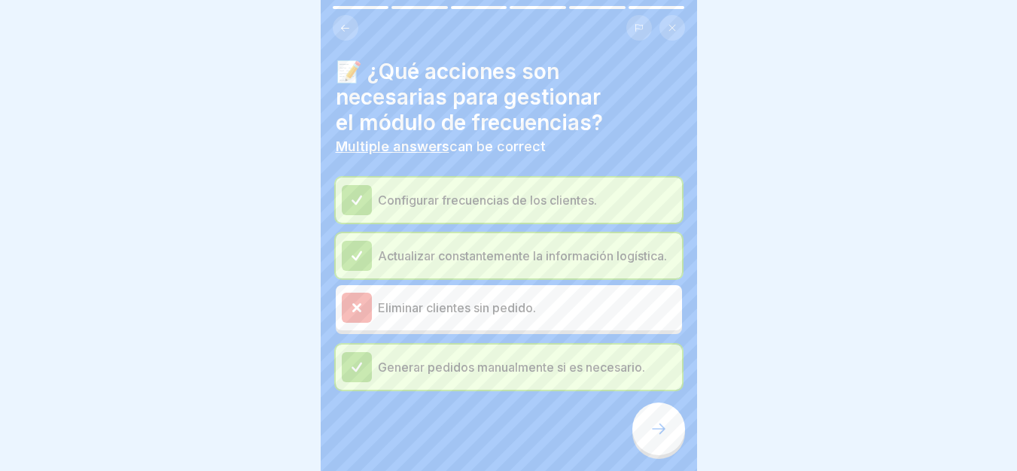
click at [514, 318] on div "Eliminar clientes sin pedido." at bounding box center [509, 308] width 334 height 30
click at [654, 435] on icon at bounding box center [659, 429] width 18 height 18
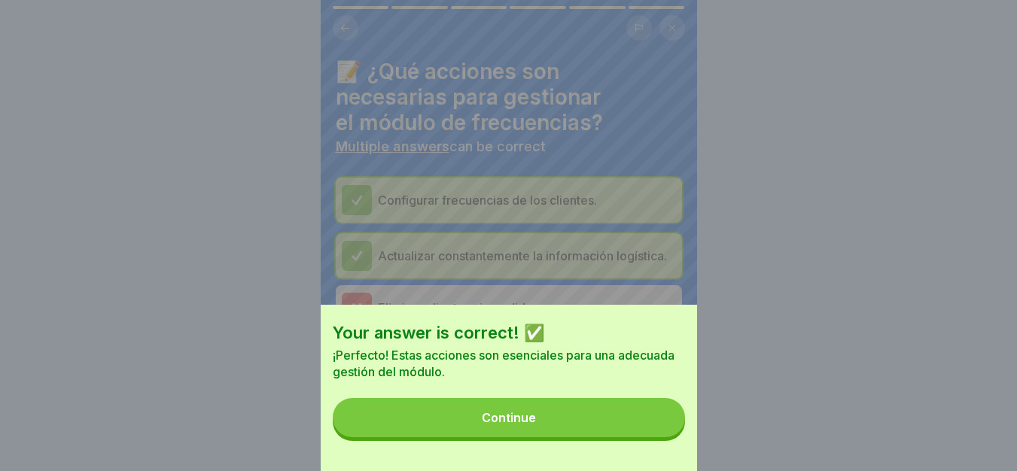
click at [623, 429] on button "Continue" at bounding box center [509, 417] width 352 height 39
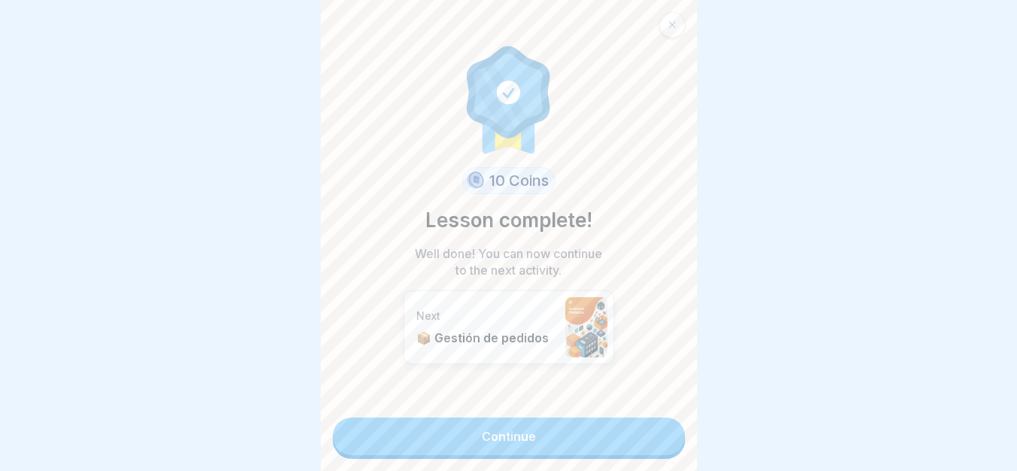
click at [617, 448] on link "Continue" at bounding box center [509, 437] width 352 height 38
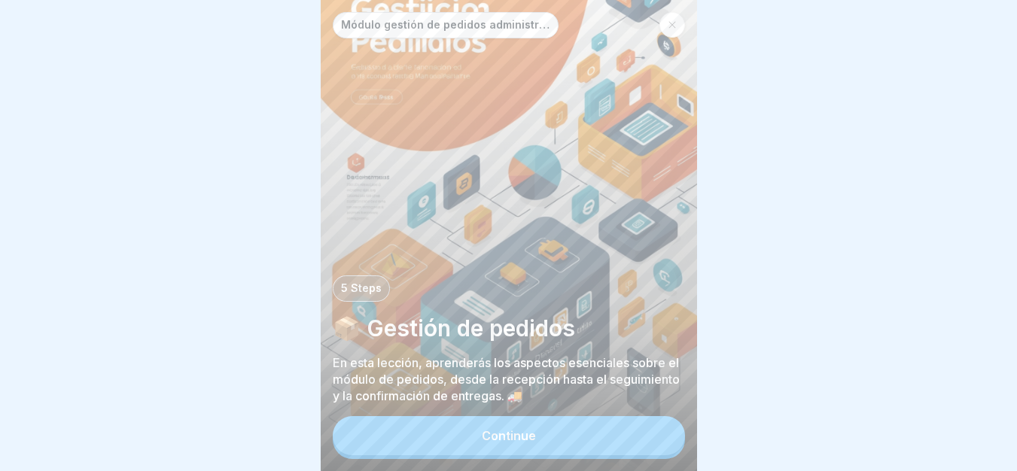
click at [618, 425] on div "Módulo gestión de pedidos administrador 5 Steps 📦 Gestión de pedidos En esta le…" at bounding box center [509, 235] width 376 height 471
click at [542, 440] on button "Continue" at bounding box center [509, 435] width 352 height 39
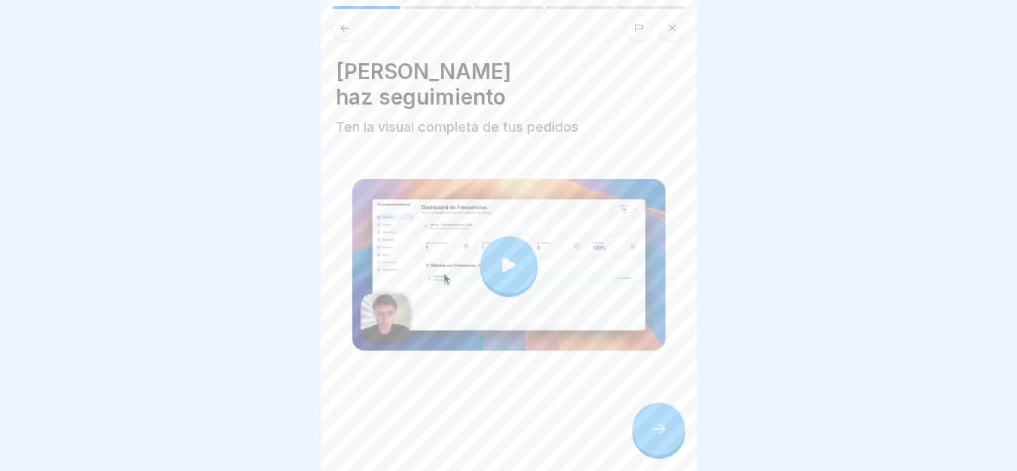
click at [504, 254] on icon at bounding box center [508, 264] width 21 height 21
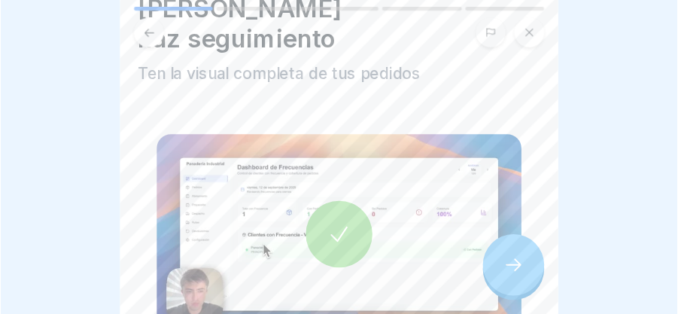
scroll to position [86, 0]
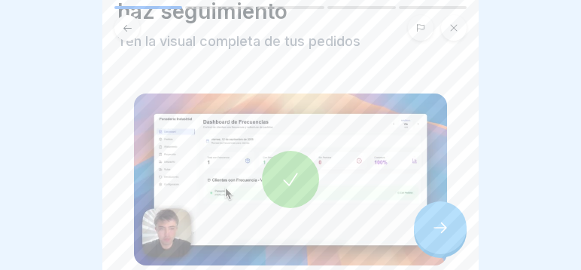
click at [450, 232] on div at bounding box center [440, 227] width 53 height 53
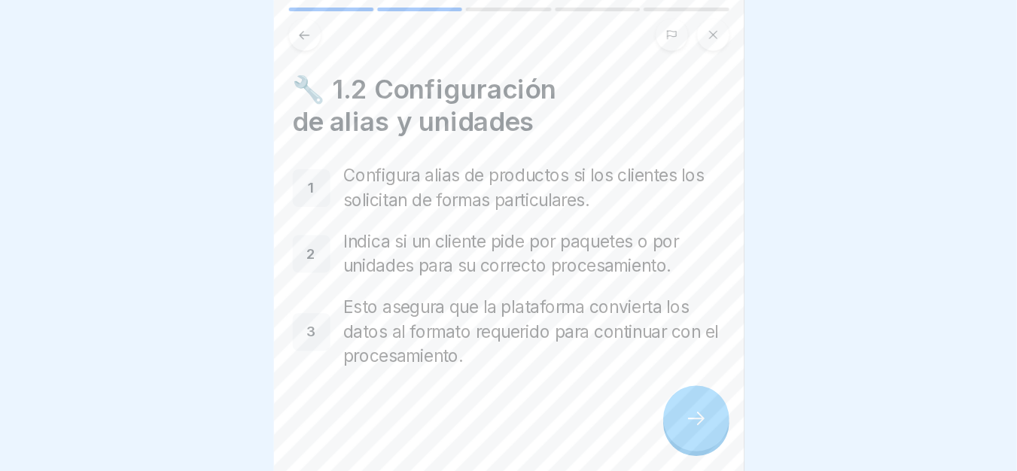
scroll to position [0, 0]
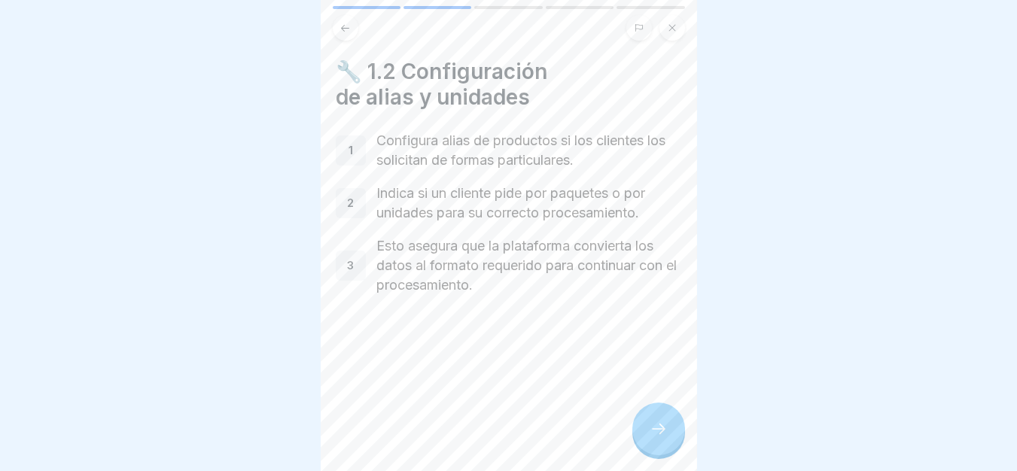
click at [672, 440] on div at bounding box center [658, 429] width 53 height 53
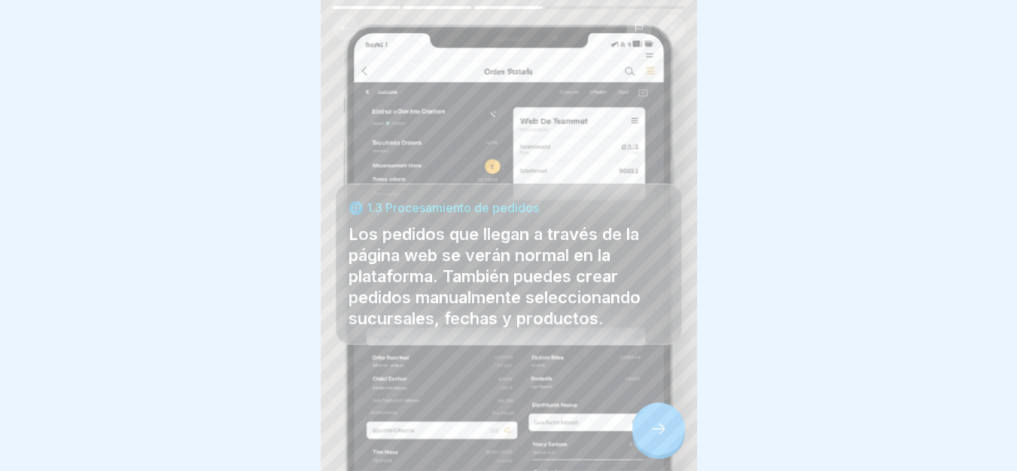
click at [664, 438] on icon at bounding box center [659, 429] width 18 height 18
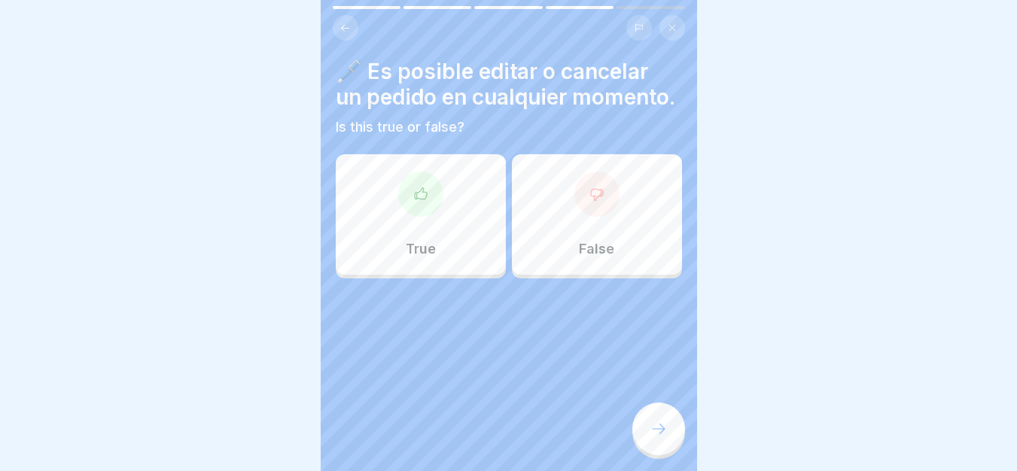
click at [487, 275] on div "True" at bounding box center [421, 214] width 170 height 120
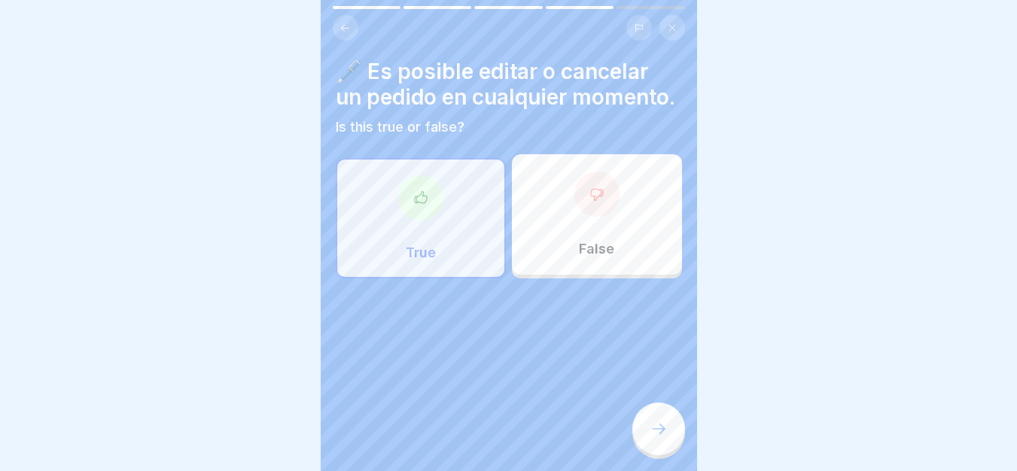
click at [666, 438] on icon at bounding box center [659, 429] width 18 height 18
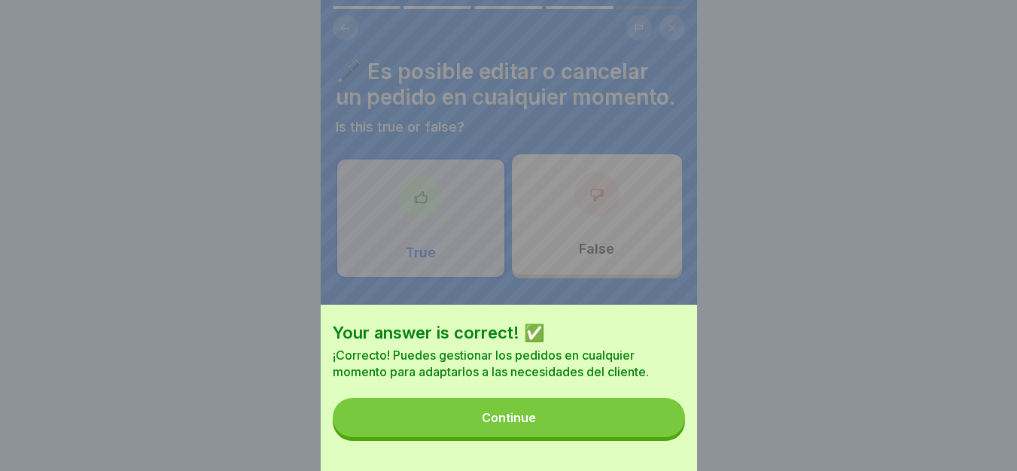
click at [587, 424] on button "Continue" at bounding box center [509, 417] width 352 height 39
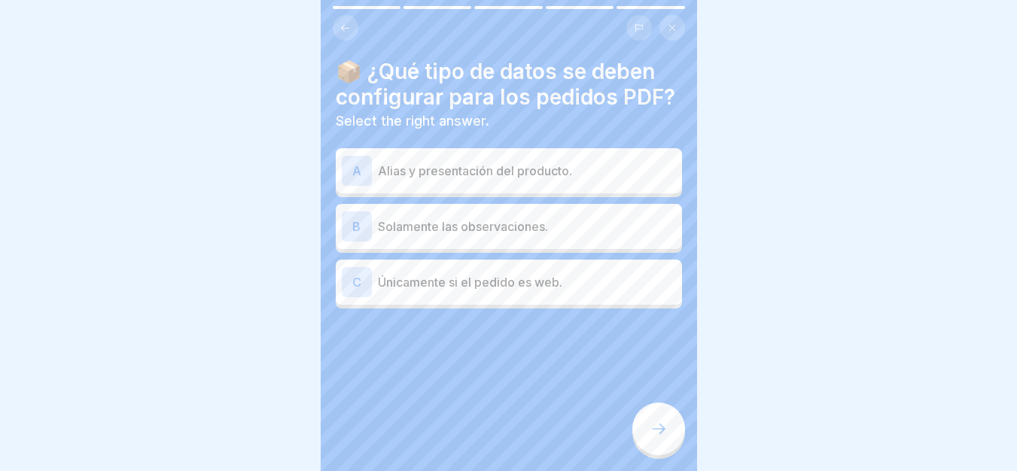
click at [522, 180] on p "Alias y presentación del producto." at bounding box center [527, 171] width 298 height 18
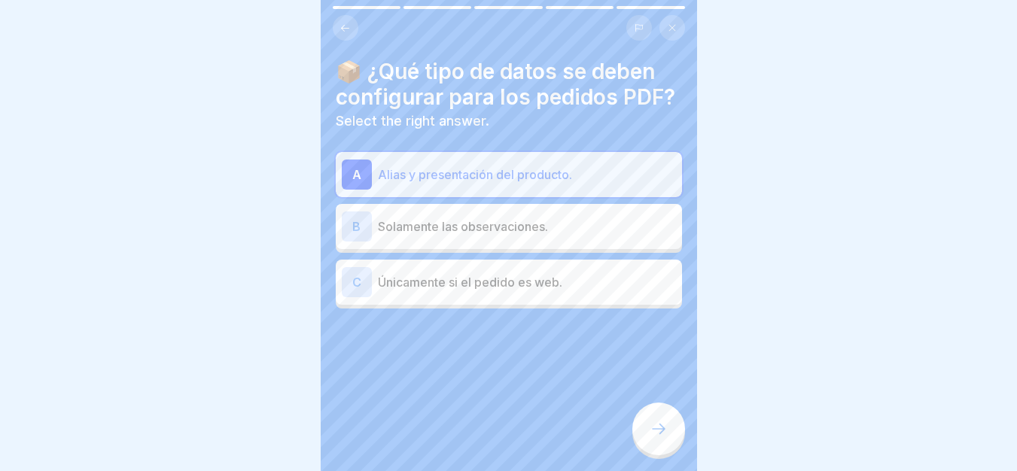
click at [666, 455] on div at bounding box center [658, 429] width 53 height 53
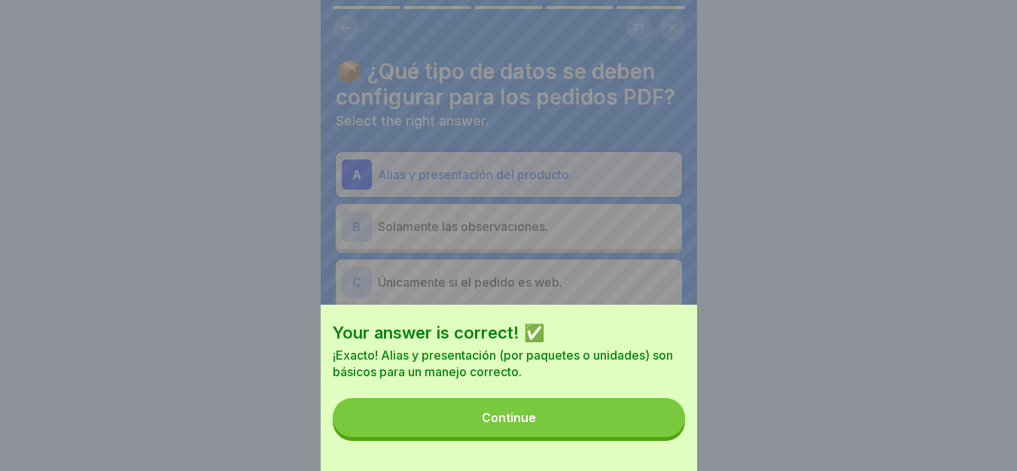
click at [641, 434] on button "Continue" at bounding box center [509, 417] width 352 height 39
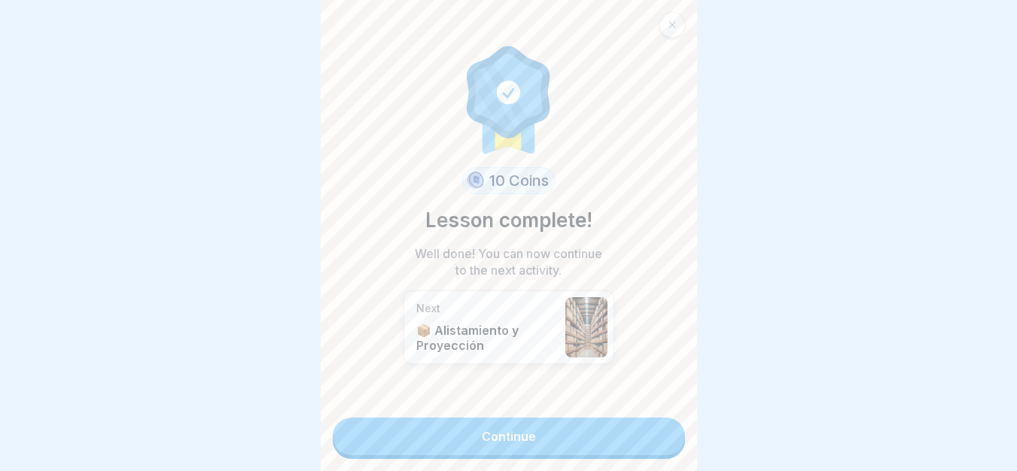
click at [623, 430] on link "Continue" at bounding box center [509, 437] width 352 height 38
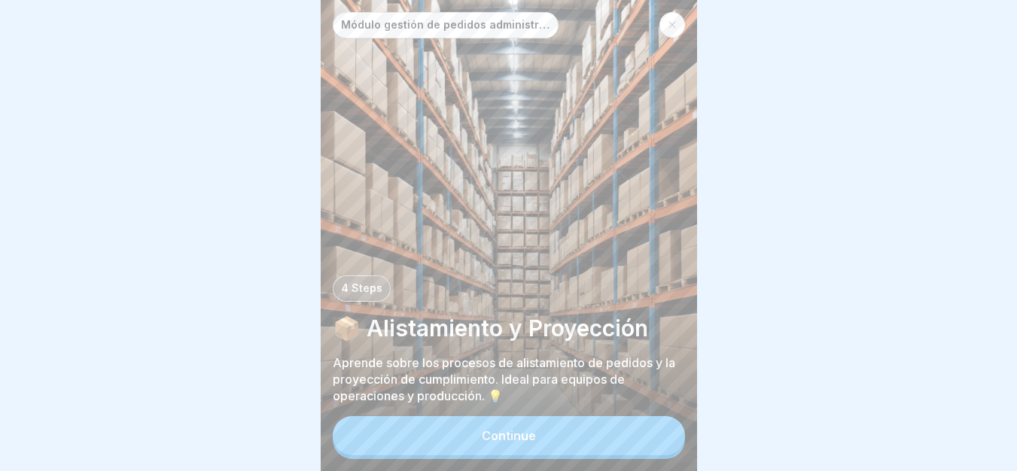
click at [547, 447] on button "Continue" at bounding box center [509, 435] width 352 height 39
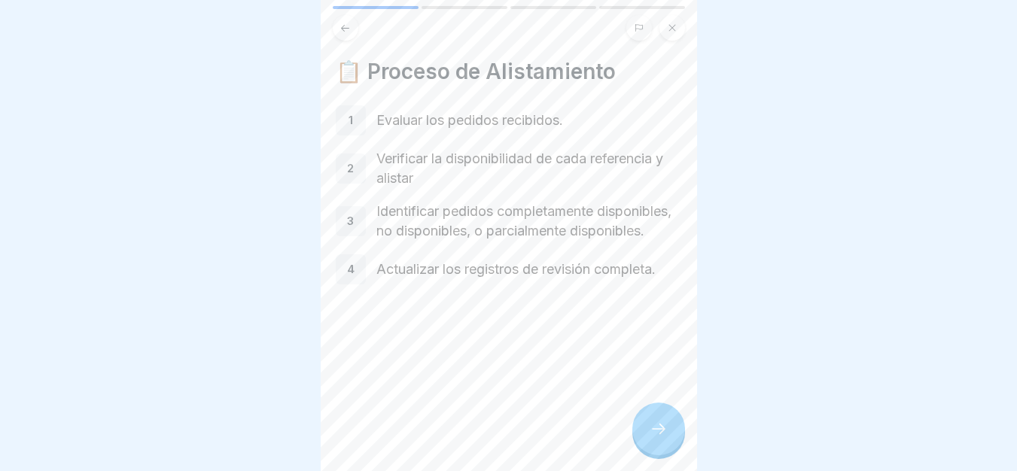
click at [645, 442] on div at bounding box center [658, 429] width 53 height 53
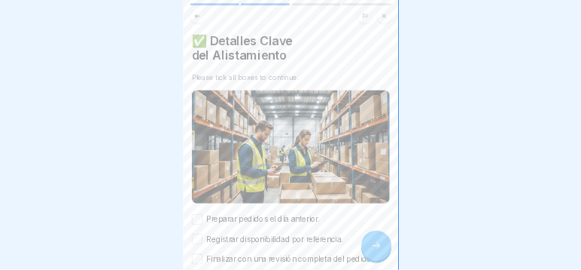
scroll to position [75, 0]
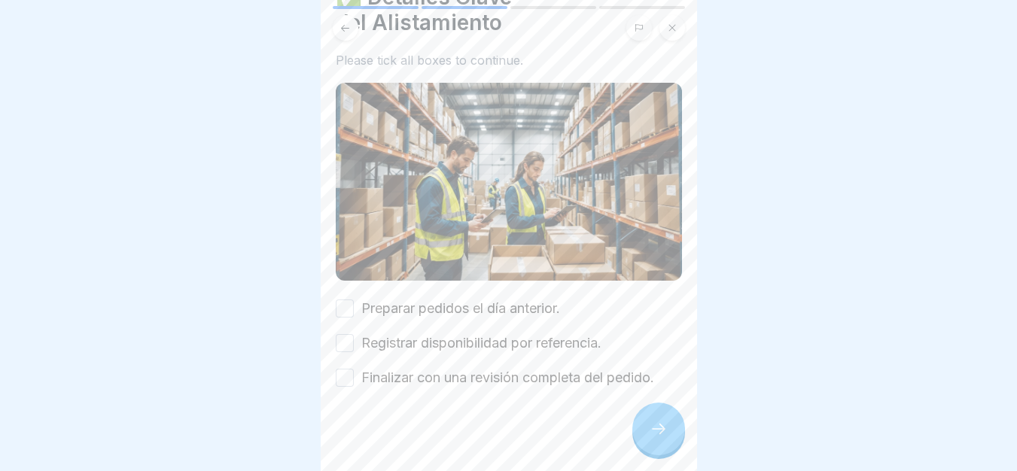
click at [346, 311] on button "Preparar pedidos el día anterior." at bounding box center [345, 309] width 18 height 18
click at [337, 344] on button "Registrar disponibilidad por referencia." at bounding box center [345, 343] width 18 height 18
click at [342, 369] on button "Finalizar con una revisión completa del pedido." at bounding box center [345, 378] width 18 height 18
click at [638, 438] on div at bounding box center [658, 429] width 53 height 53
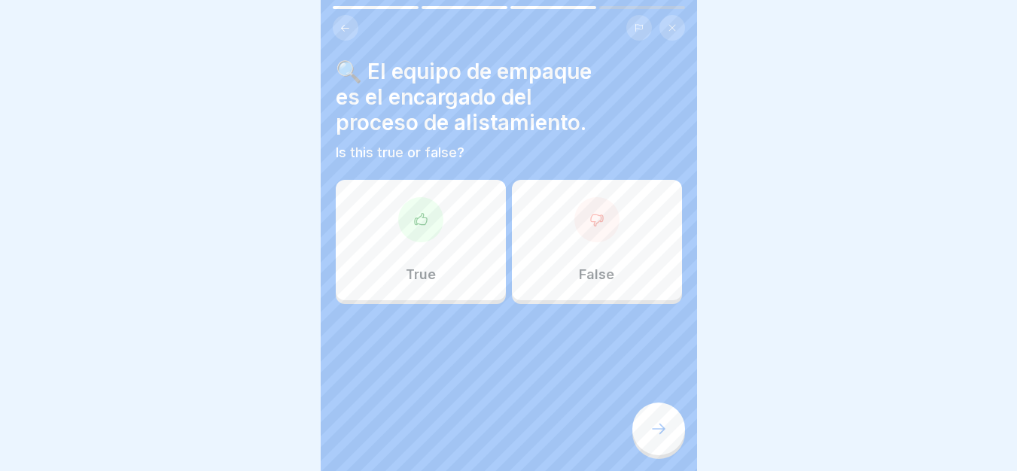
click at [439, 297] on div "True" at bounding box center [421, 240] width 170 height 120
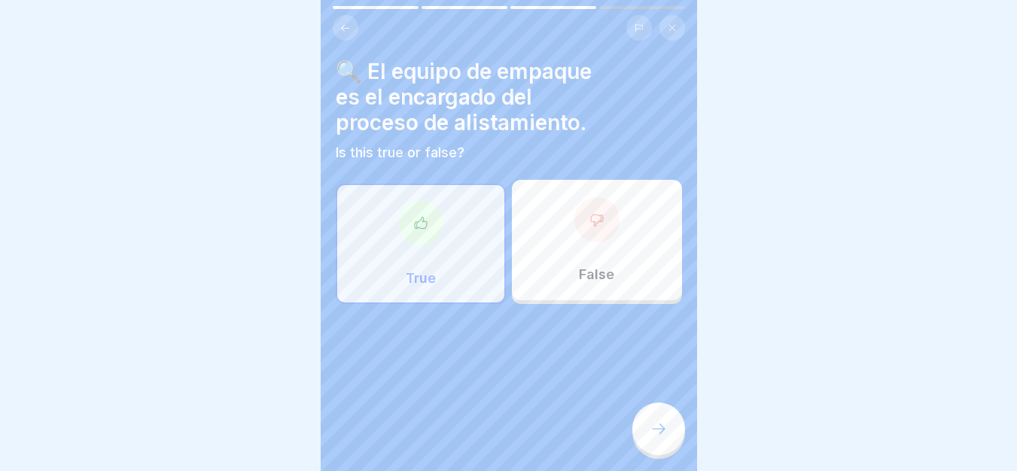
click at [443, 273] on div "True" at bounding box center [421, 244] width 170 height 120
click at [651, 438] on icon at bounding box center [659, 429] width 18 height 18
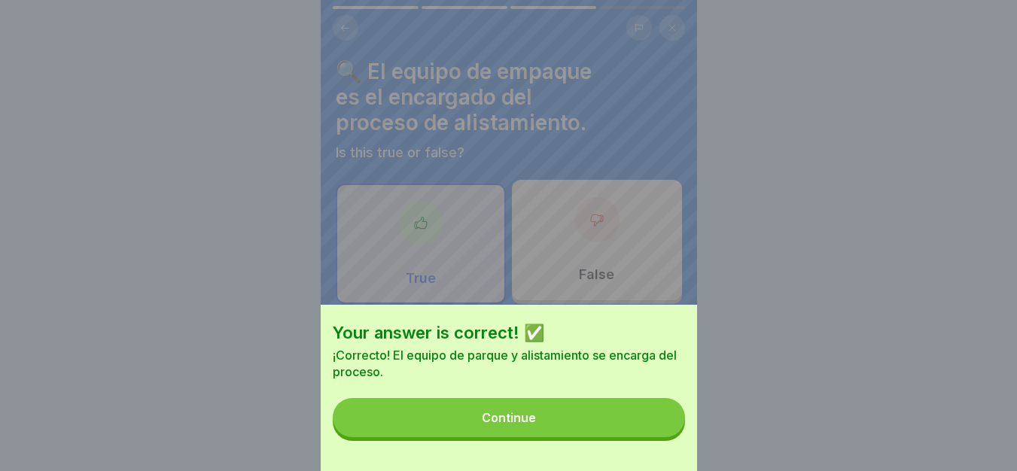
click at [638, 437] on button "Continue" at bounding box center [509, 417] width 352 height 39
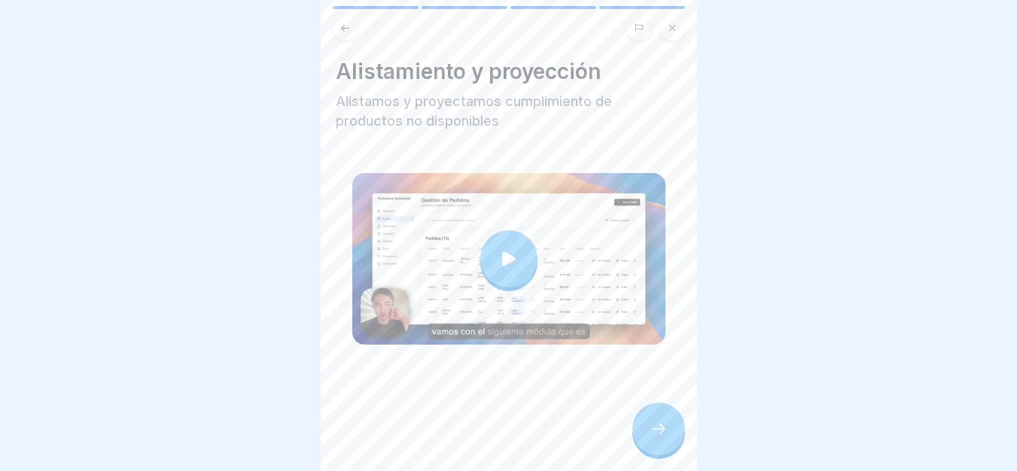
click at [498, 267] on icon at bounding box center [508, 258] width 21 height 21
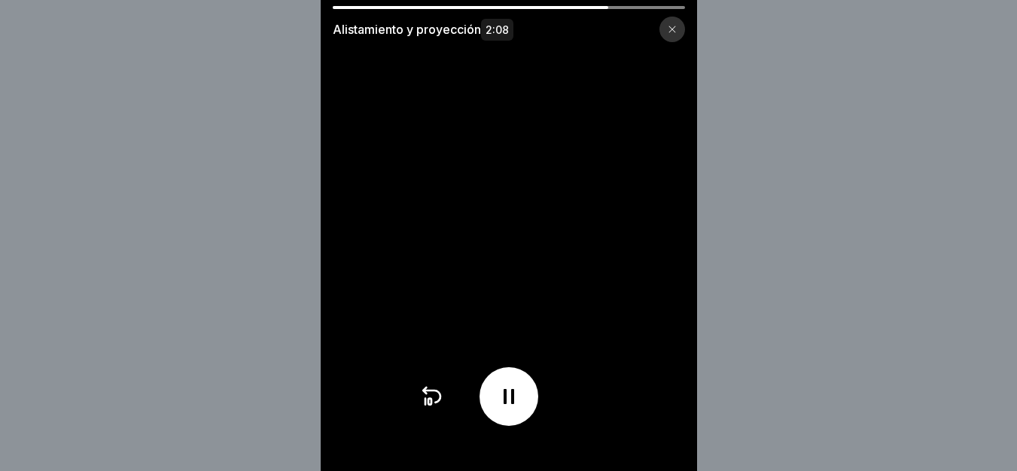
click at [602, 6] on div at bounding box center [471, 7] width 276 height 3
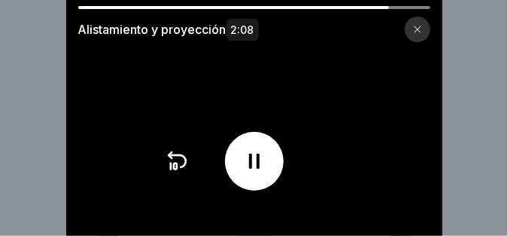
click at [346, 7] on div at bounding box center [234, 7] width 312 height 3
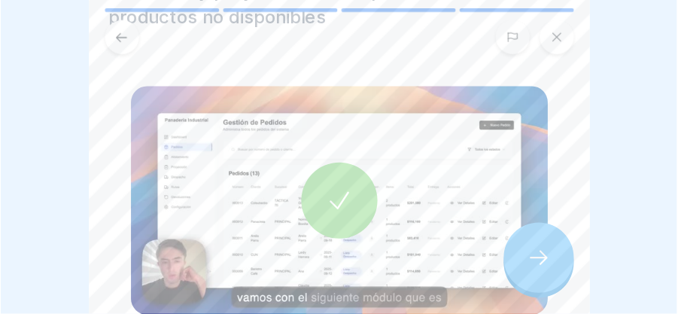
scroll to position [113, 0]
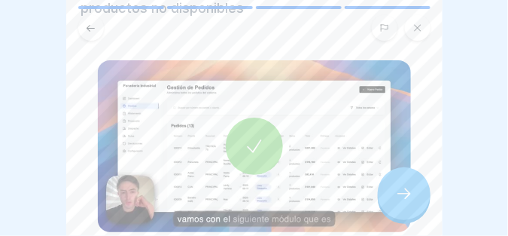
click at [265, 166] on div at bounding box center [254, 145] width 57 height 57
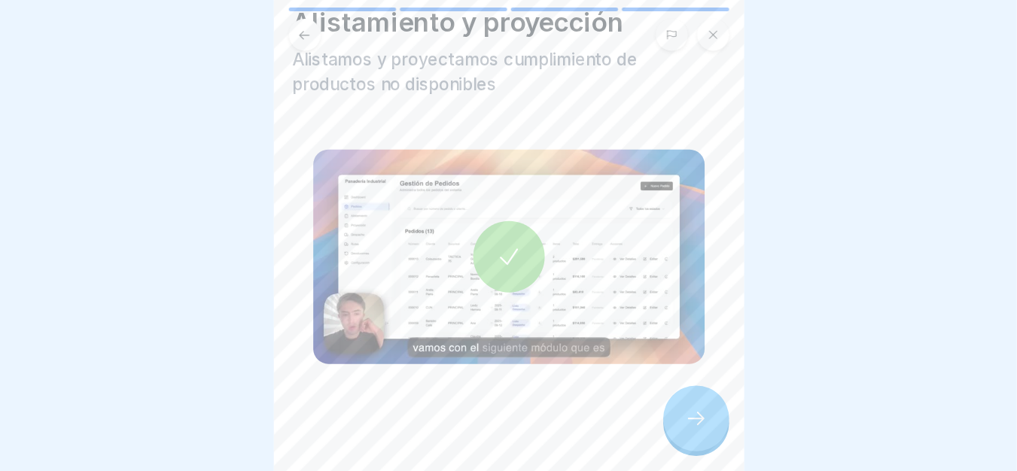
scroll to position [0, 0]
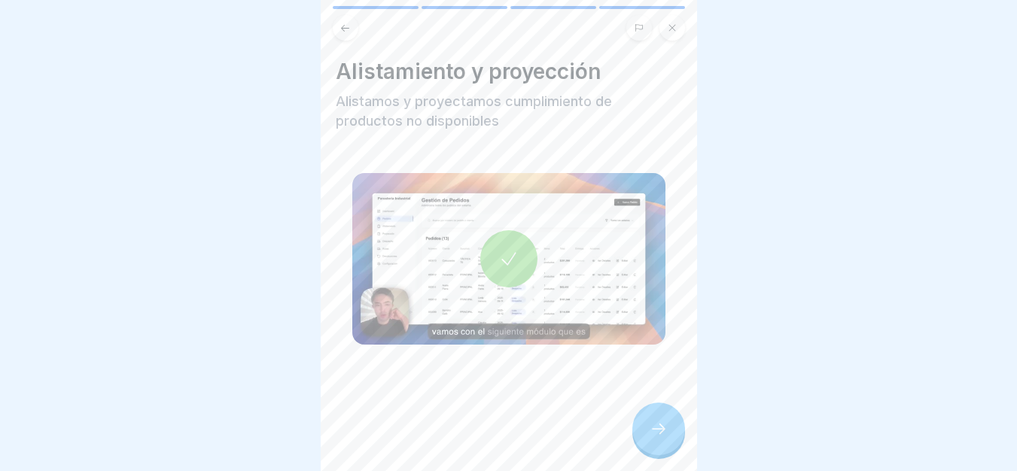
click at [645, 440] on div at bounding box center [658, 429] width 53 height 53
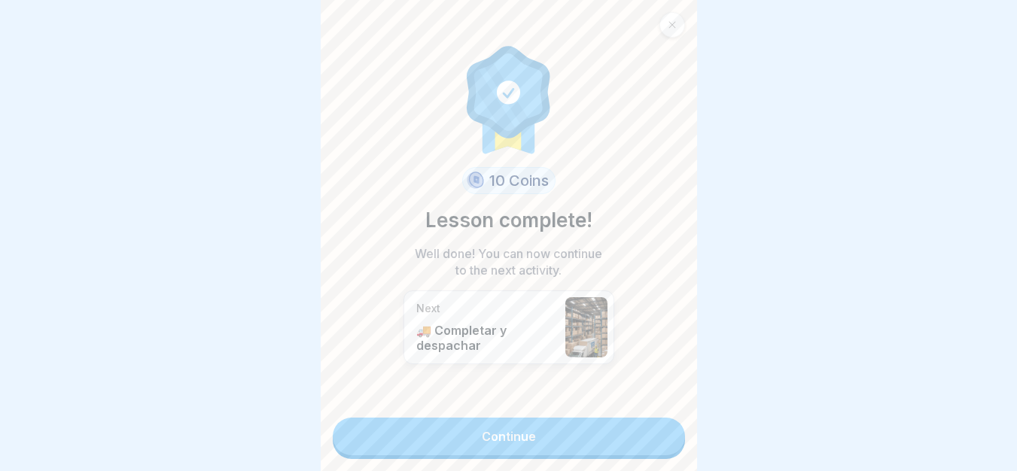
click at [488, 443] on link "Continue" at bounding box center [509, 437] width 352 height 38
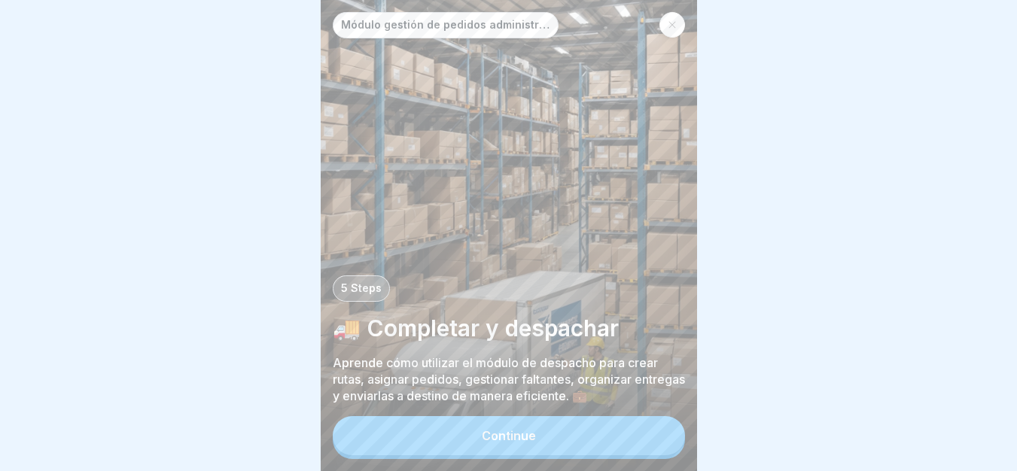
scroll to position [11, 0]
click at [457, 434] on button "Continue" at bounding box center [509, 435] width 352 height 39
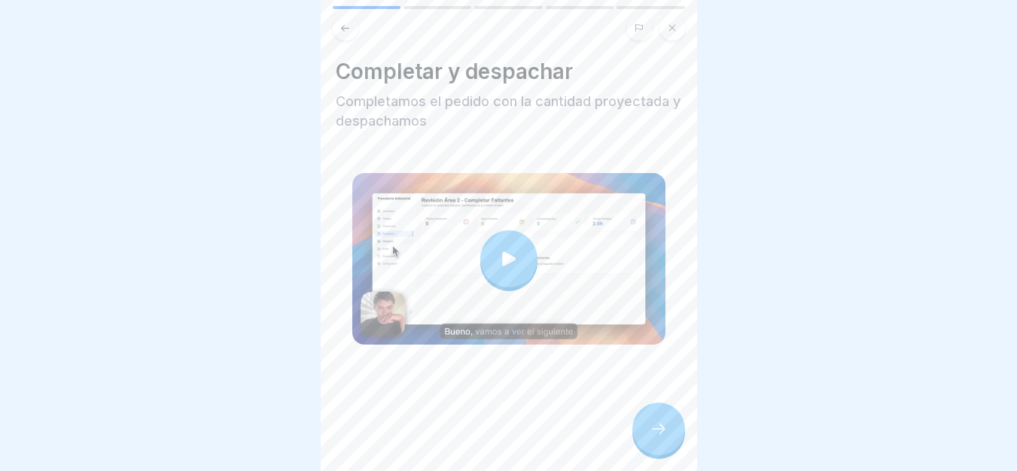
click at [504, 248] on icon at bounding box center [508, 258] width 21 height 21
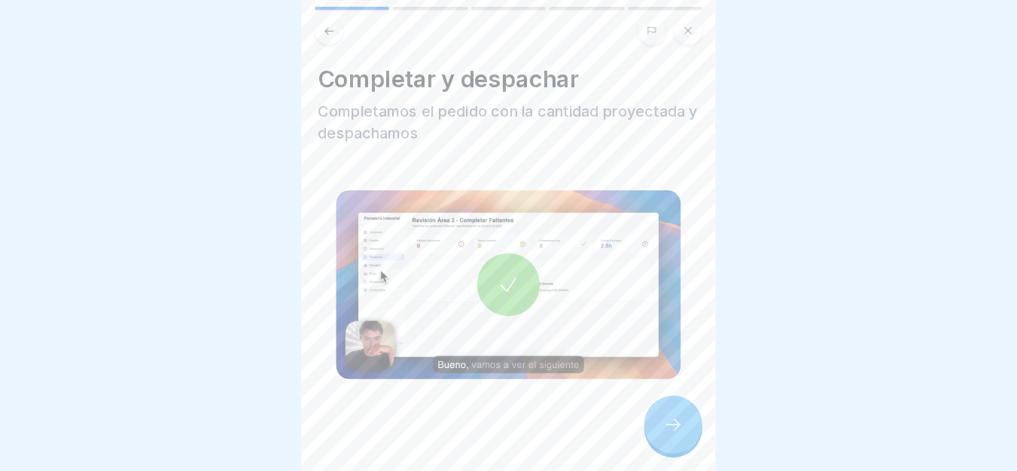
scroll to position [7, 0]
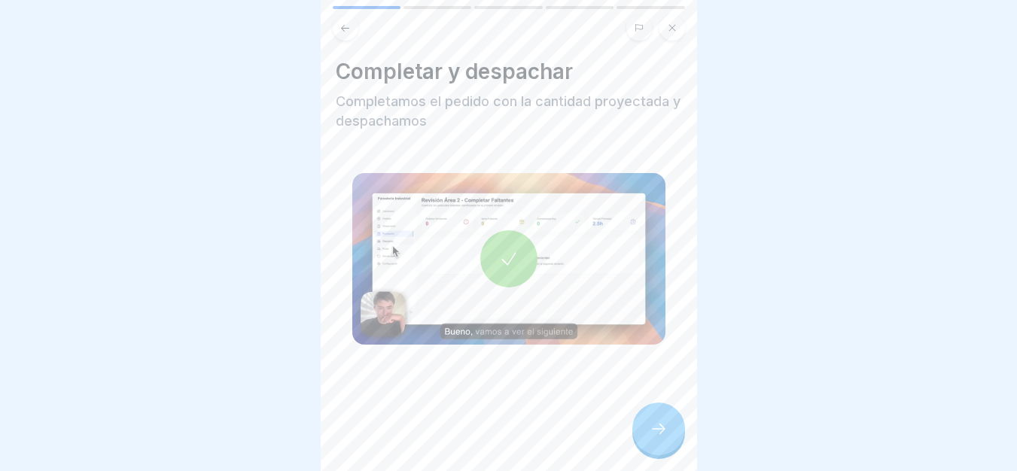
click at [667, 412] on div at bounding box center [658, 429] width 53 height 53
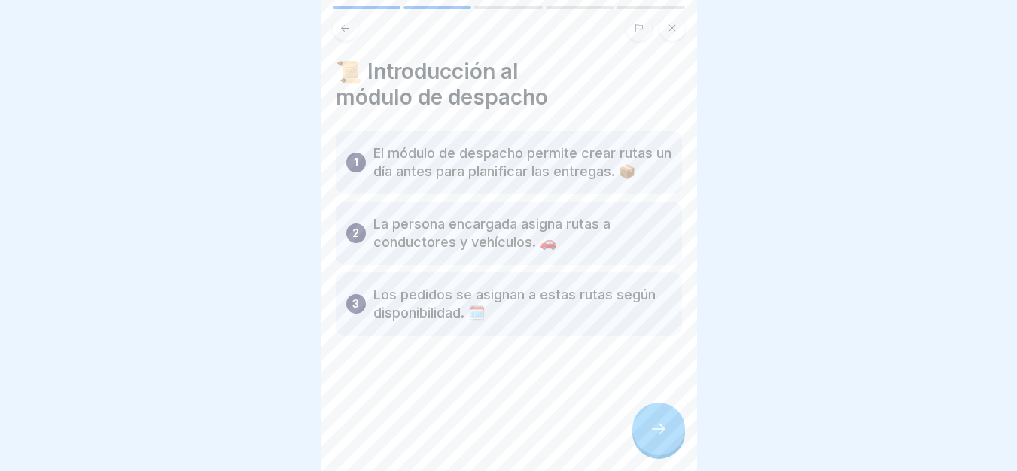
click at [658, 444] on div at bounding box center [658, 429] width 53 height 53
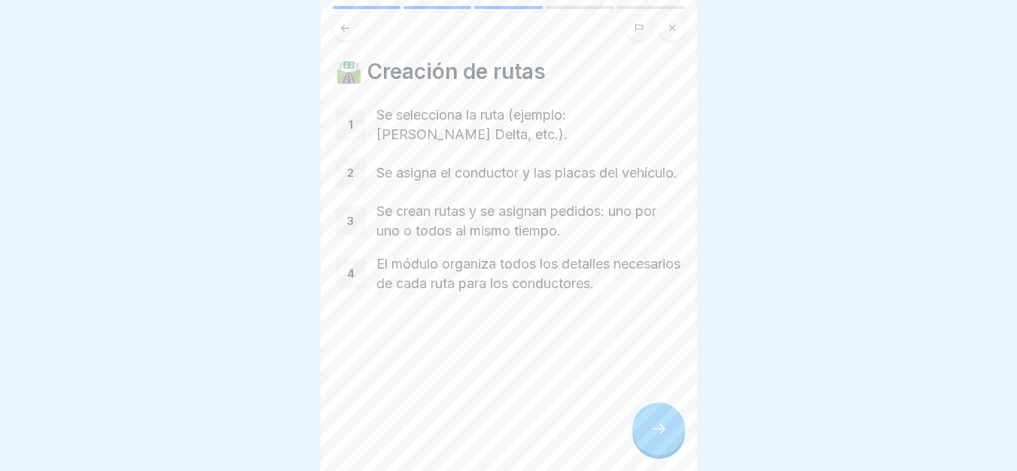
scroll to position [11, 0]
click at [641, 429] on div at bounding box center [658, 429] width 53 height 53
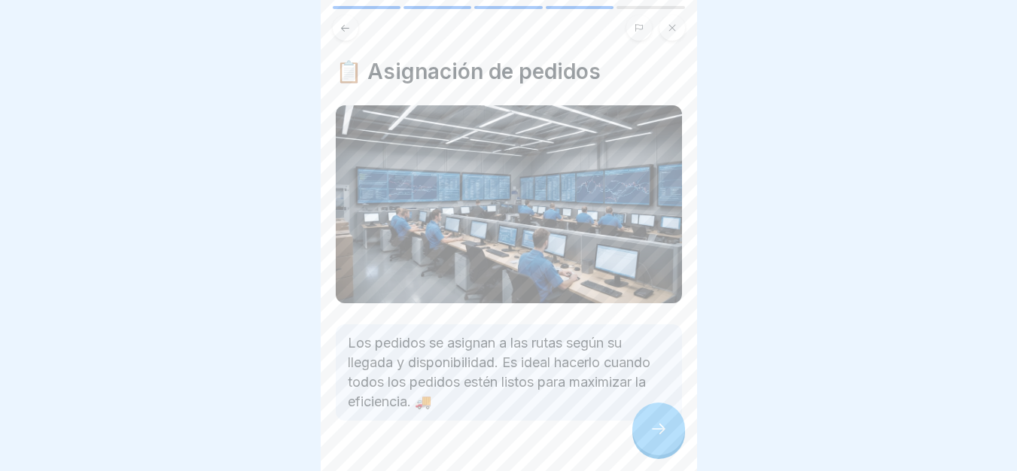
click at [657, 431] on icon at bounding box center [659, 429] width 18 height 18
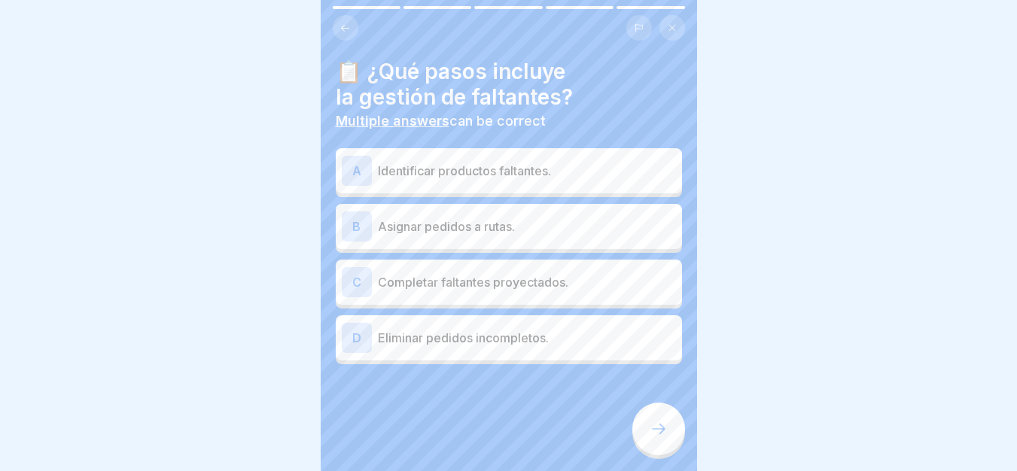
click at [528, 171] on div "A Identificar productos faltantes." at bounding box center [509, 171] width 334 height 30
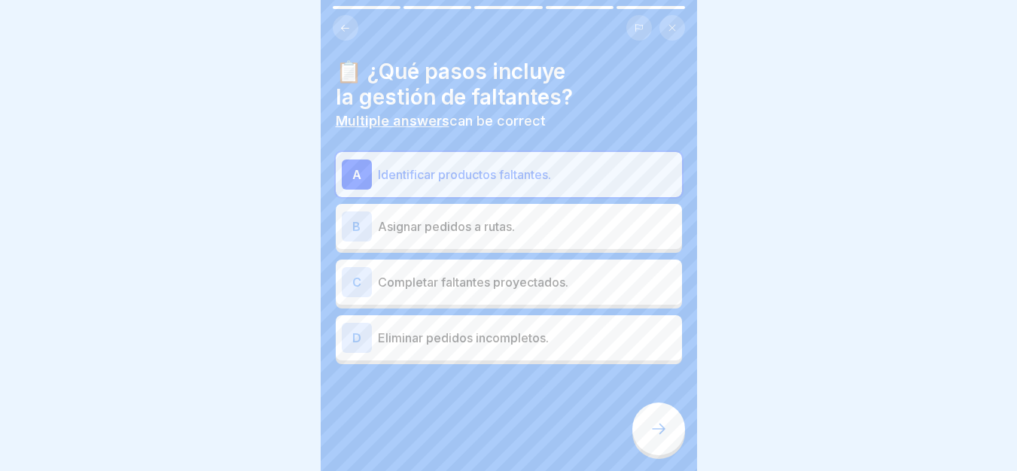
click at [494, 223] on p "Asignar pedidos a rutas." at bounding box center [527, 227] width 298 height 18
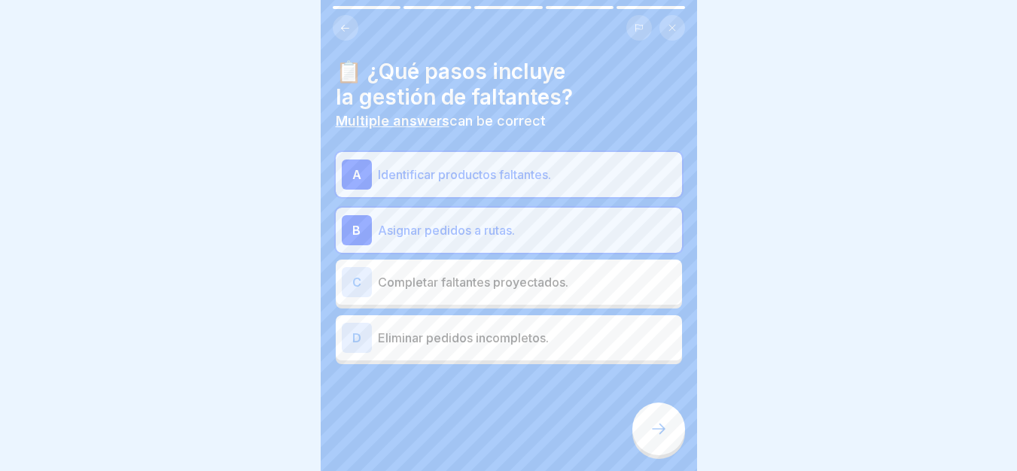
click at [538, 286] on div "C Completar faltantes proyectados." at bounding box center [509, 282] width 346 height 45
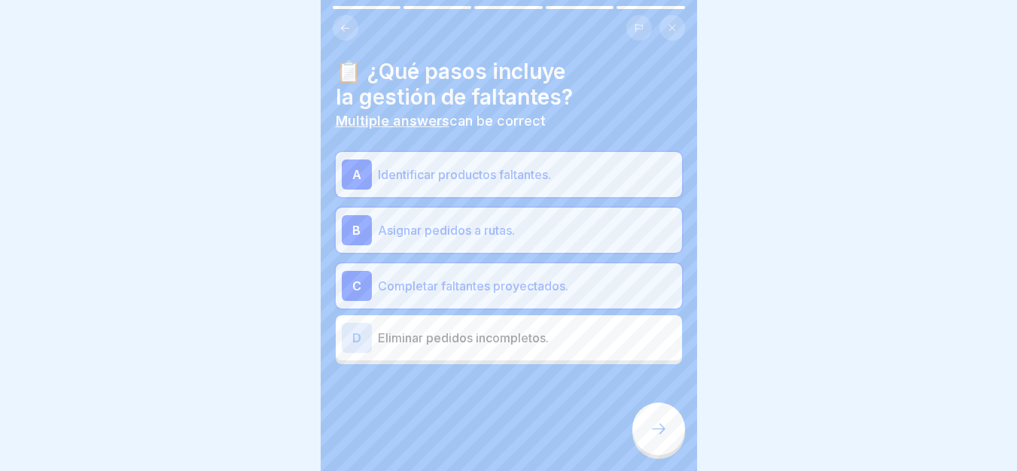
click at [660, 431] on icon at bounding box center [659, 429] width 18 height 18
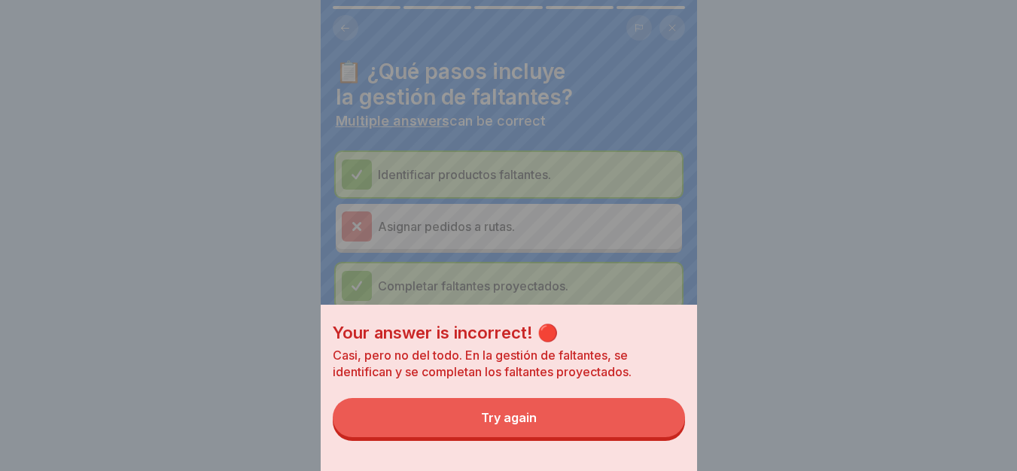
click at [627, 434] on button "Try again" at bounding box center [509, 417] width 352 height 39
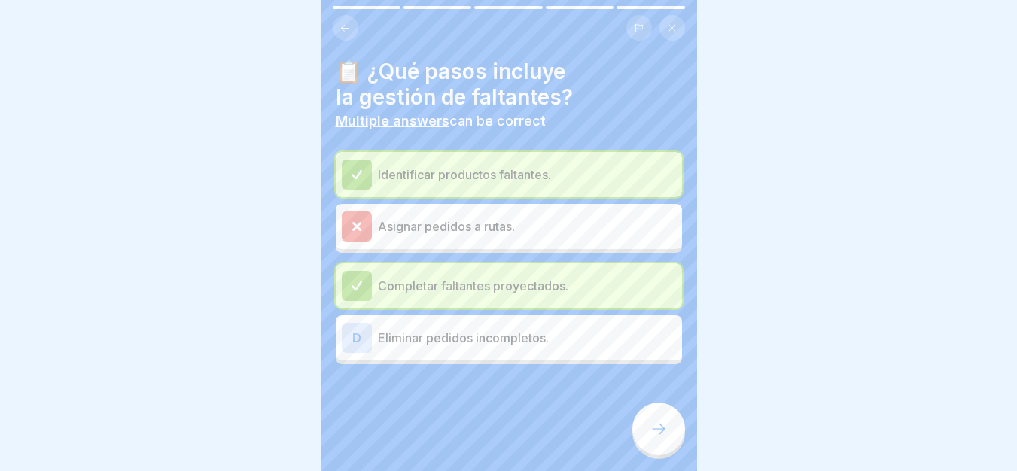
click at [492, 329] on p "Eliminar pedidos incompletos." at bounding box center [527, 338] width 298 height 18
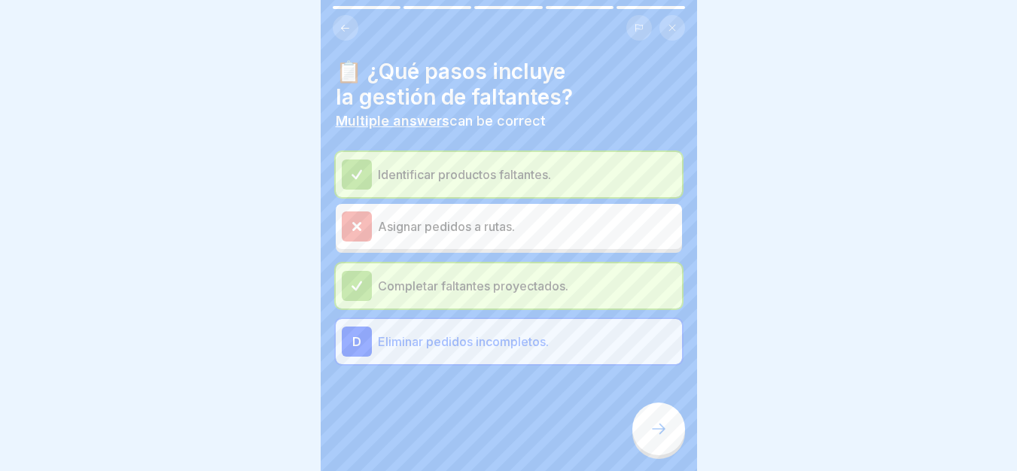
click at [489, 224] on p "Asignar pedidos a rutas." at bounding box center [527, 227] width 298 height 18
click at [678, 430] on div at bounding box center [658, 429] width 53 height 53
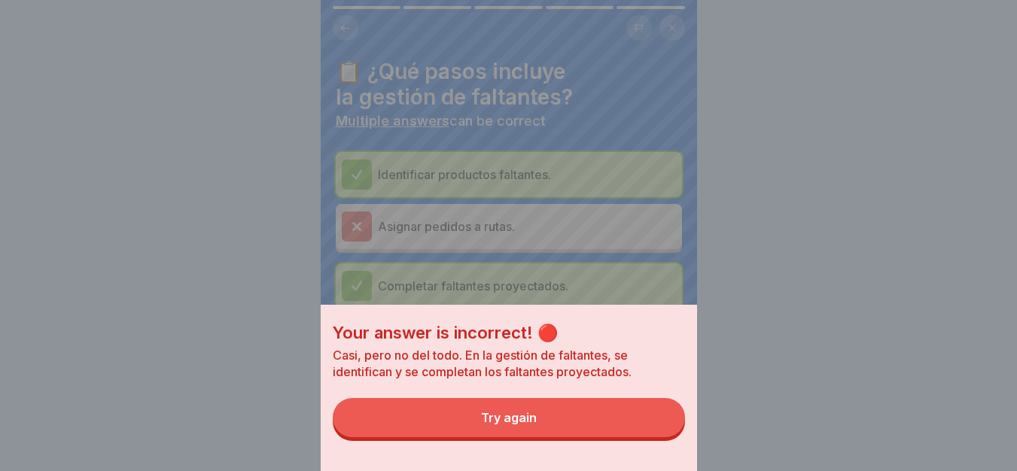
click at [587, 422] on button "Try again" at bounding box center [509, 417] width 352 height 39
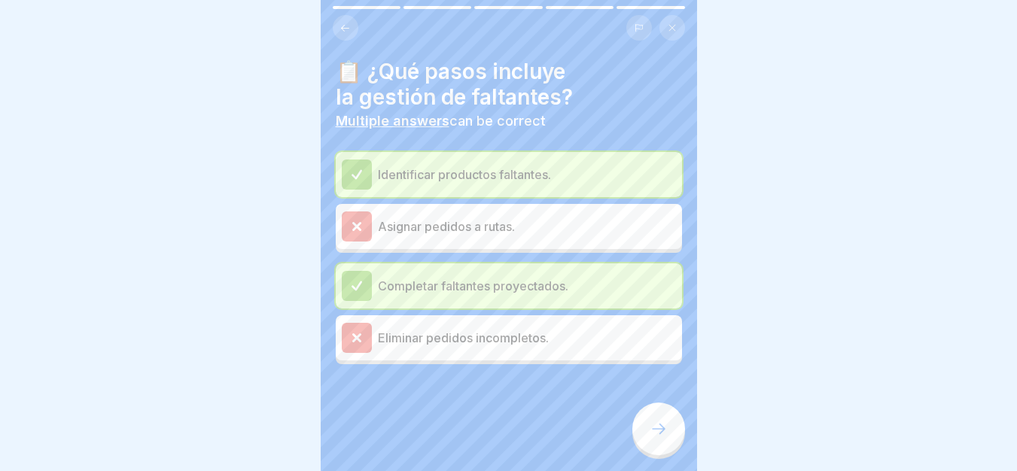
click at [445, 337] on div "Eliminar pedidos incompletos." at bounding box center [509, 338] width 334 height 30
click at [446, 178] on div "Identificar productos faltantes." at bounding box center [509, 174] width 346 height 45
click at [431, 218] on p "Asignar pedidos a rutas." at bounding box center [527, 227] width 298 height 18
click at [437, 218] on p "Asignar pedidos a rutas." at bounding box center [527, 227] width 298 height 18
click at [353, 19] on button at bounding box center [346, 28] width 26 height 26
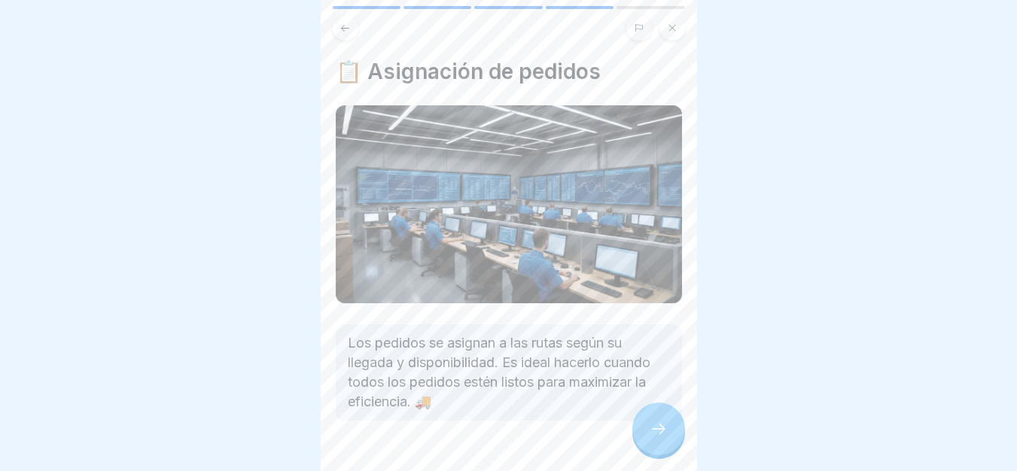
click at [650, 432] on icon at bounding box center [659, 429] width 18 height 18
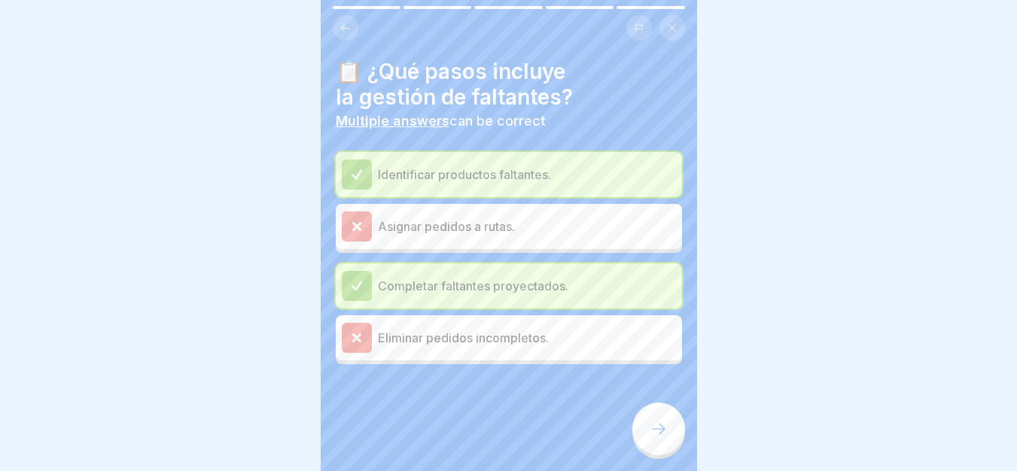
click at [413, 212] on div "Asignar pedidos a rutas." at bounding box center [509, 227] width 334 height 30
click at [401, 315] on div "Eliminar pedidos incompletos." at bounding box center [509, 337] width 346 height 45
click at [663, 422] on icon at bounding box center [659, 429] width 18 height 18
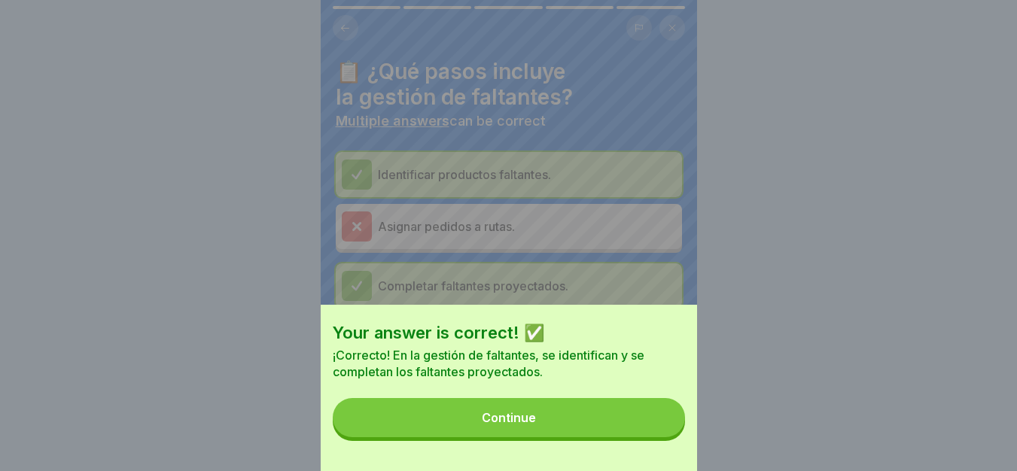
click at [588, 426] on button "Continue" at bounding box center [509, 417] width 352 height 39
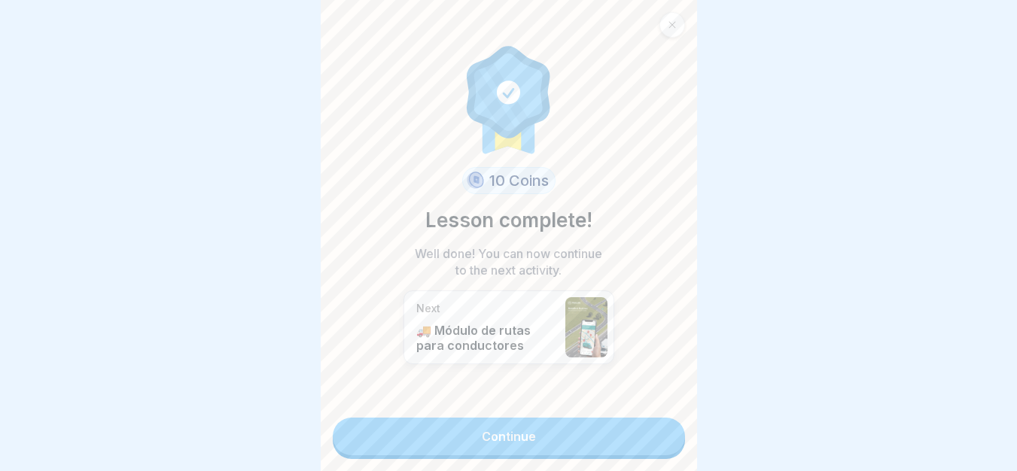
click at [566, 428] on link "Continue" at bounding box center [509, 437] width 352 height 38
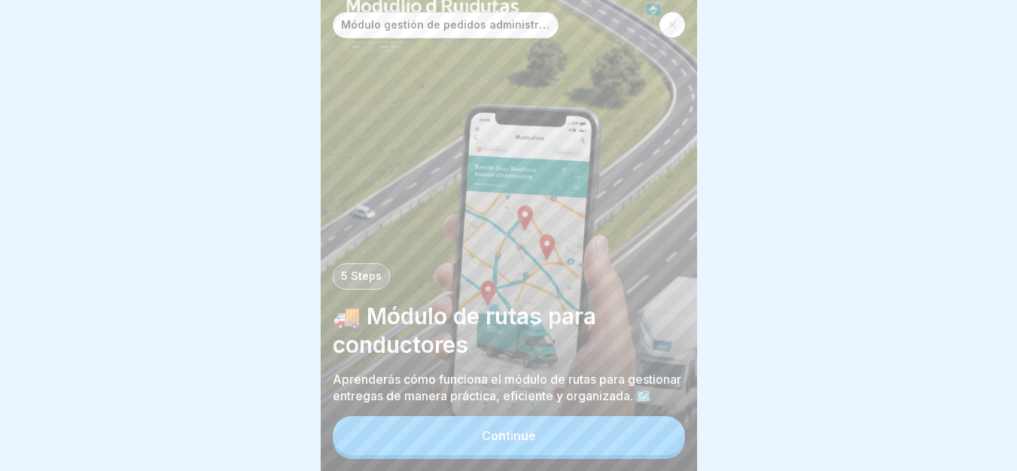
scroll to position [11, 0]
click at [561, 440] on button "Continue" at bounding box center [509, 435] width 352 height 39
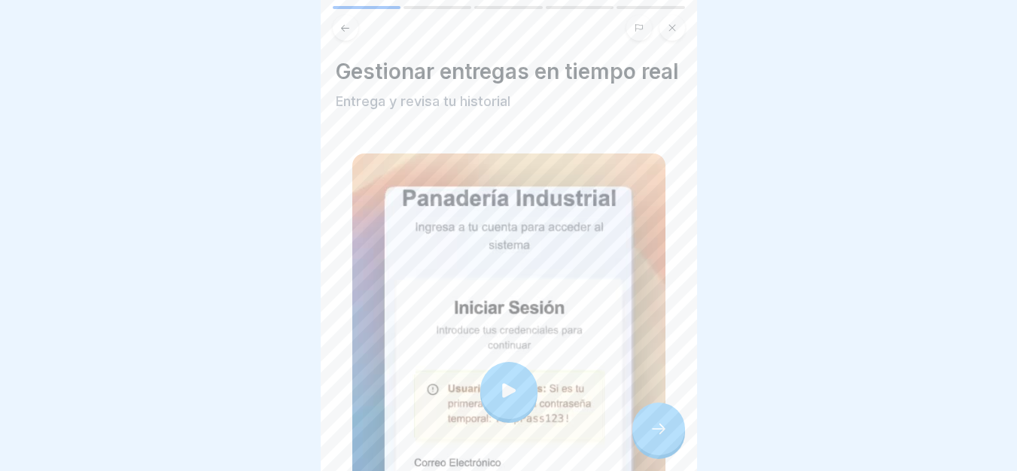
click at [535, 387] on div at bounding box center [508, 391] width 313 height 474
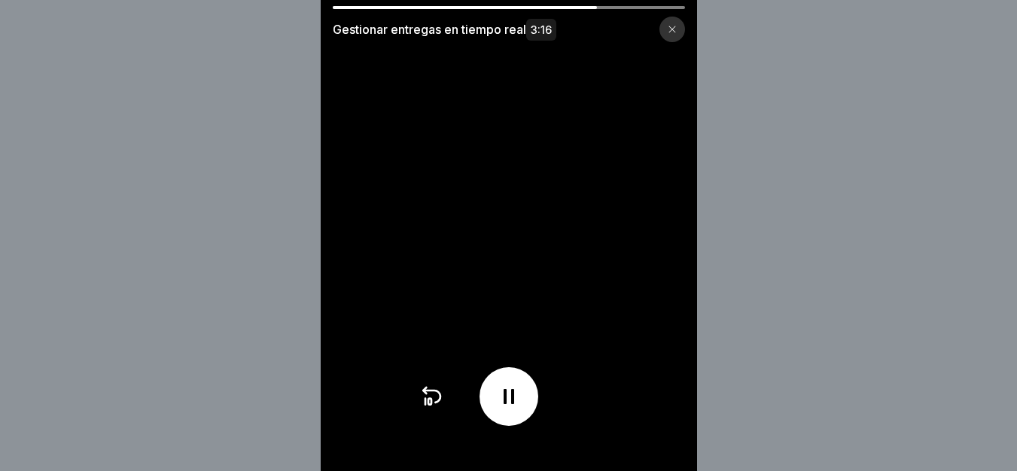
scroll to position [0, 0]
click at [513, 409] on icon at bounding box center [509, 397] width 24 height 24
